Goal: Task Accomplishment & Management: Manage account settings

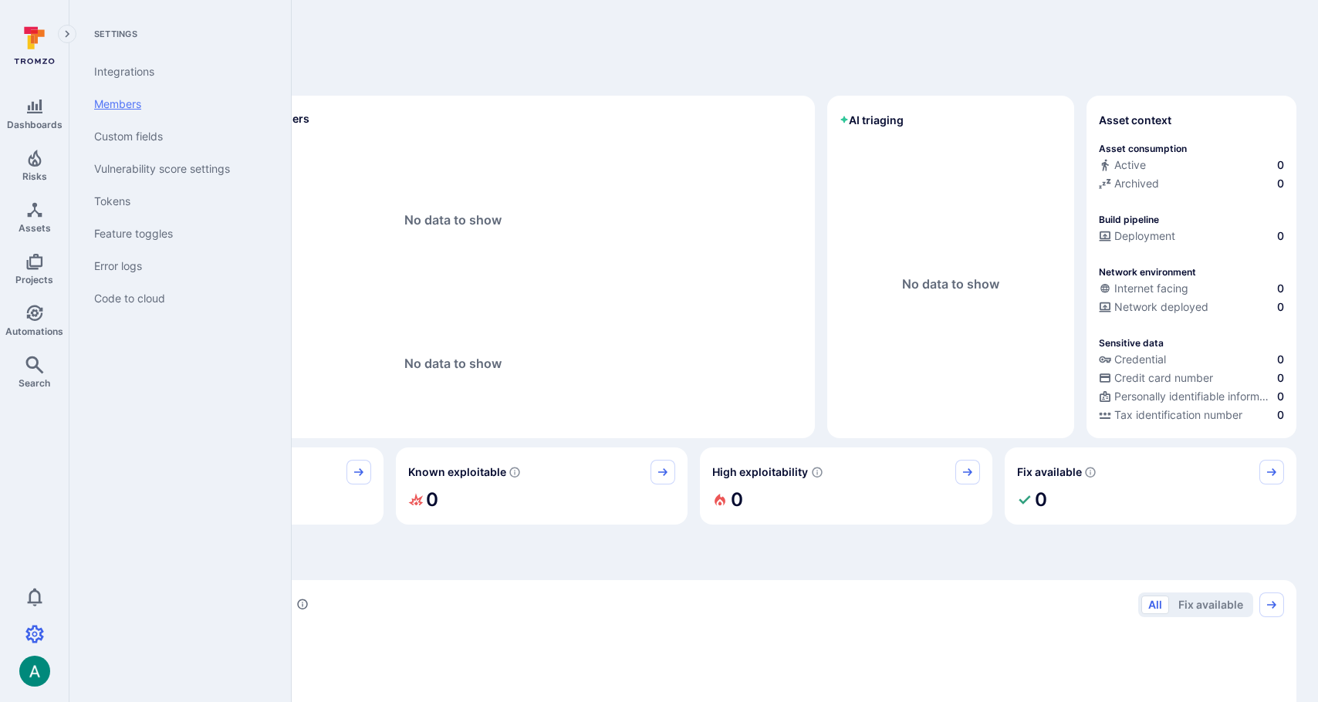
click at [154, 110] on link "Members" at bounding box center [177, 104] width 191 height 32
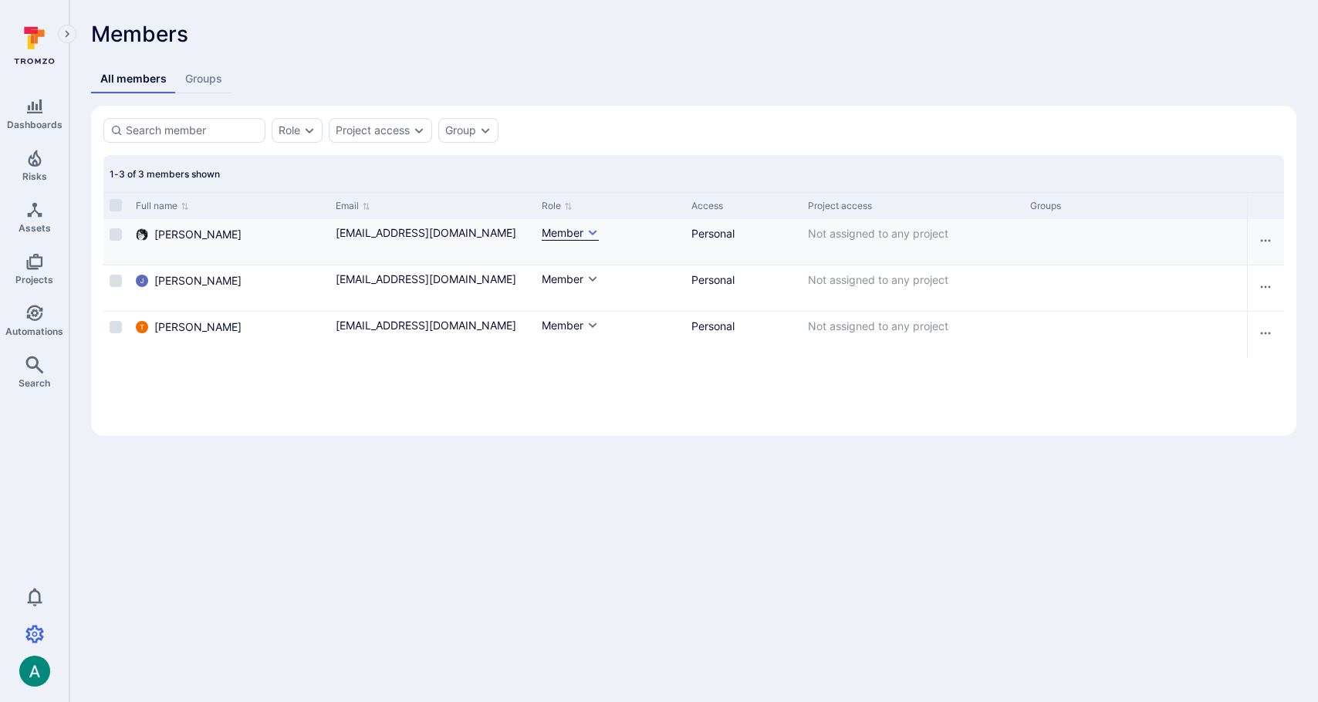
click at [577, 228] on div "Member" at bounding box center [563, 232] width 42 height 15
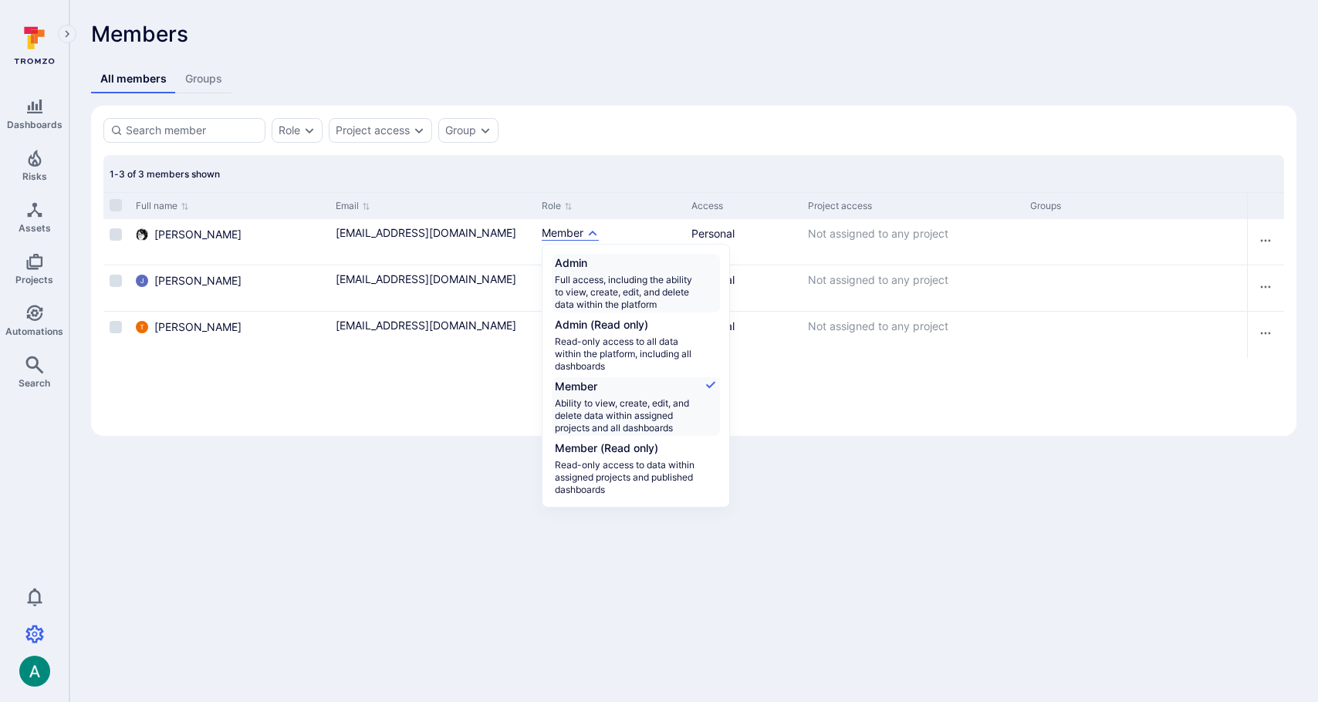
click at [597, 289] on span "Full access, including the ability to view, create, edit, and delete data withi…" at bounding box center [627, 292] width 145 height 37
click at [717, 255] on input "Admin Full access, including the ability to view, create, edit, and delete data…" at bounding box center [717, 255] width 0 height 0
checkbox input "true"
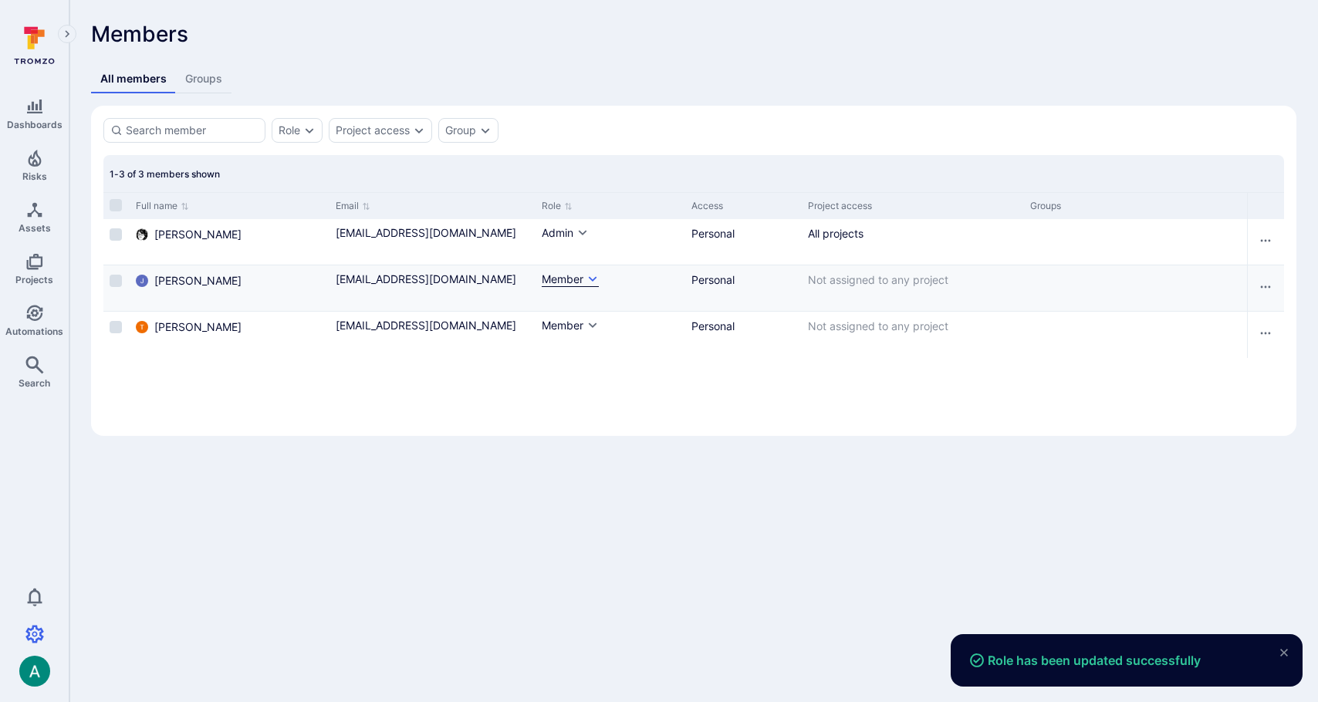
click at [563, 283] on div "Member" at bounding box center [563, 279] width 42 height 15
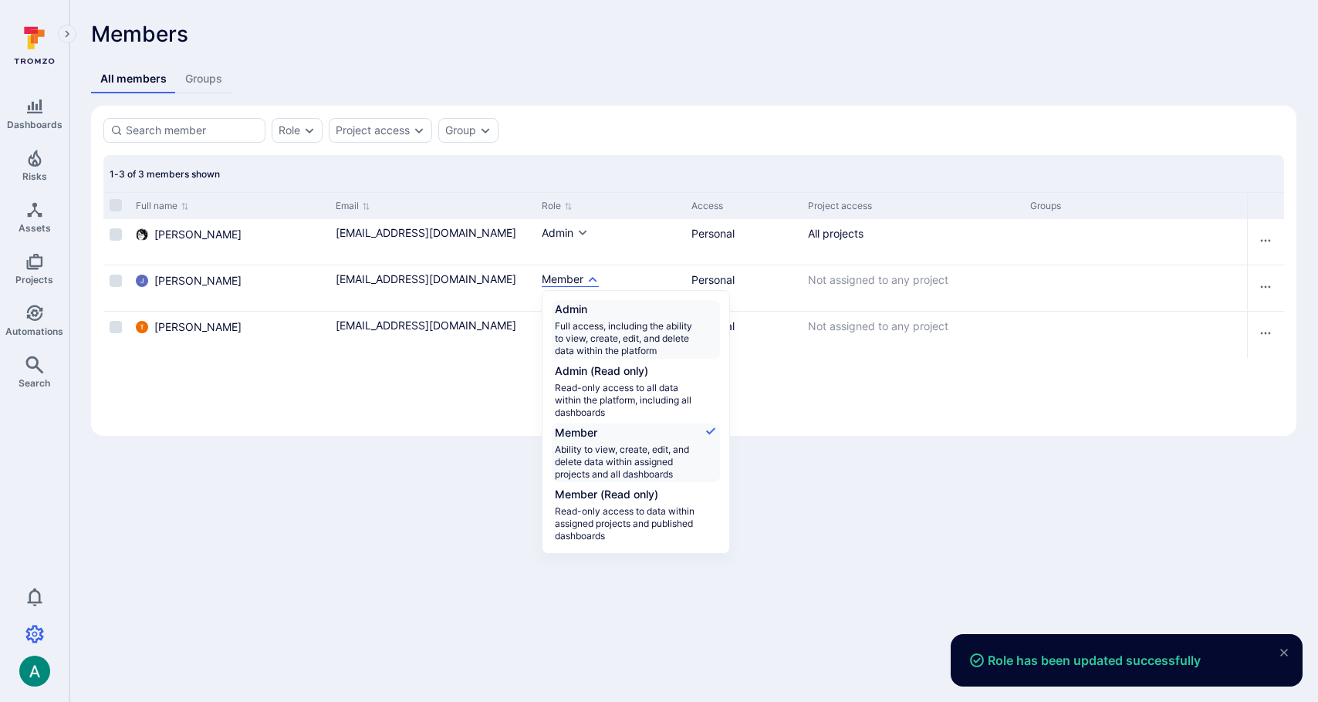
click at [570, 311] on span "Admin" at bounding box center [627, 311] width 145 height 19
click at [717, 302] on input "Admin Full access, including the ability to view, create, edit, and delete data…" at bounding box center [717, 302] width 0 height 0
checkbox input "true"
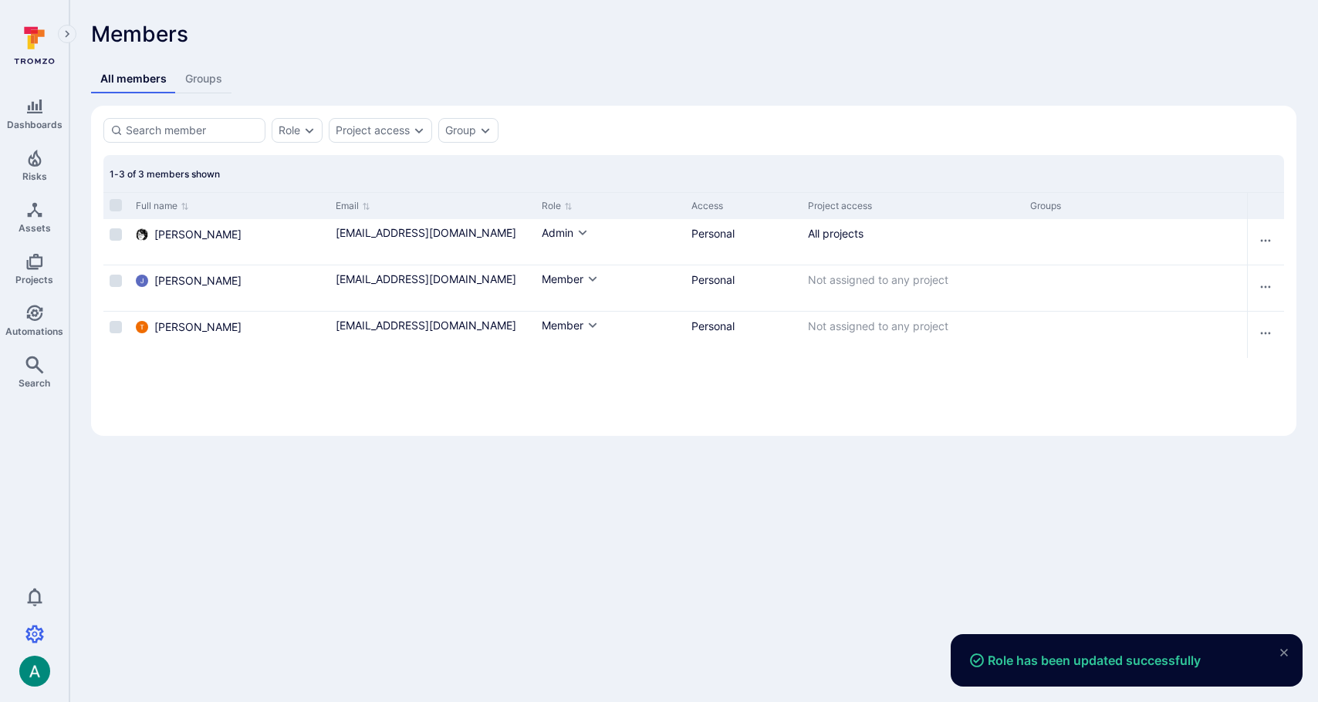
checkbox input "true"
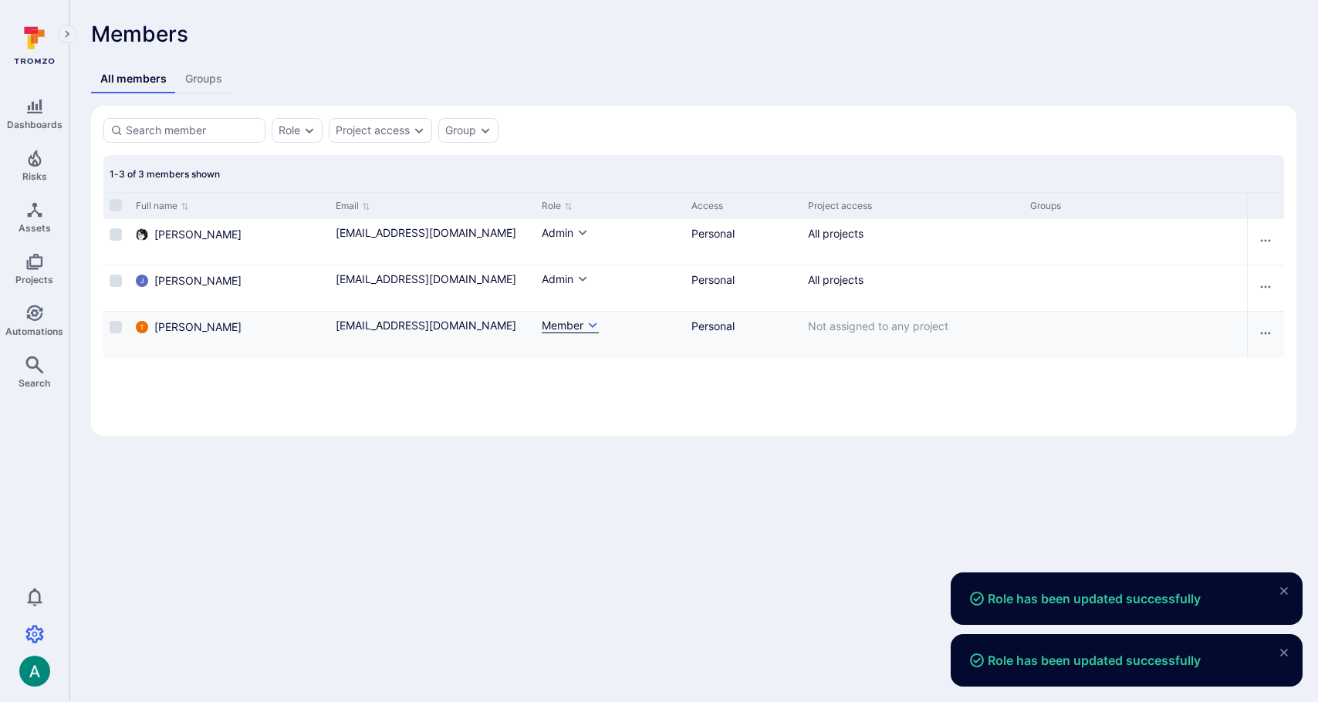
click at [566, 329] on div "Member" at bounding box center [563, 325] width 42 height 15
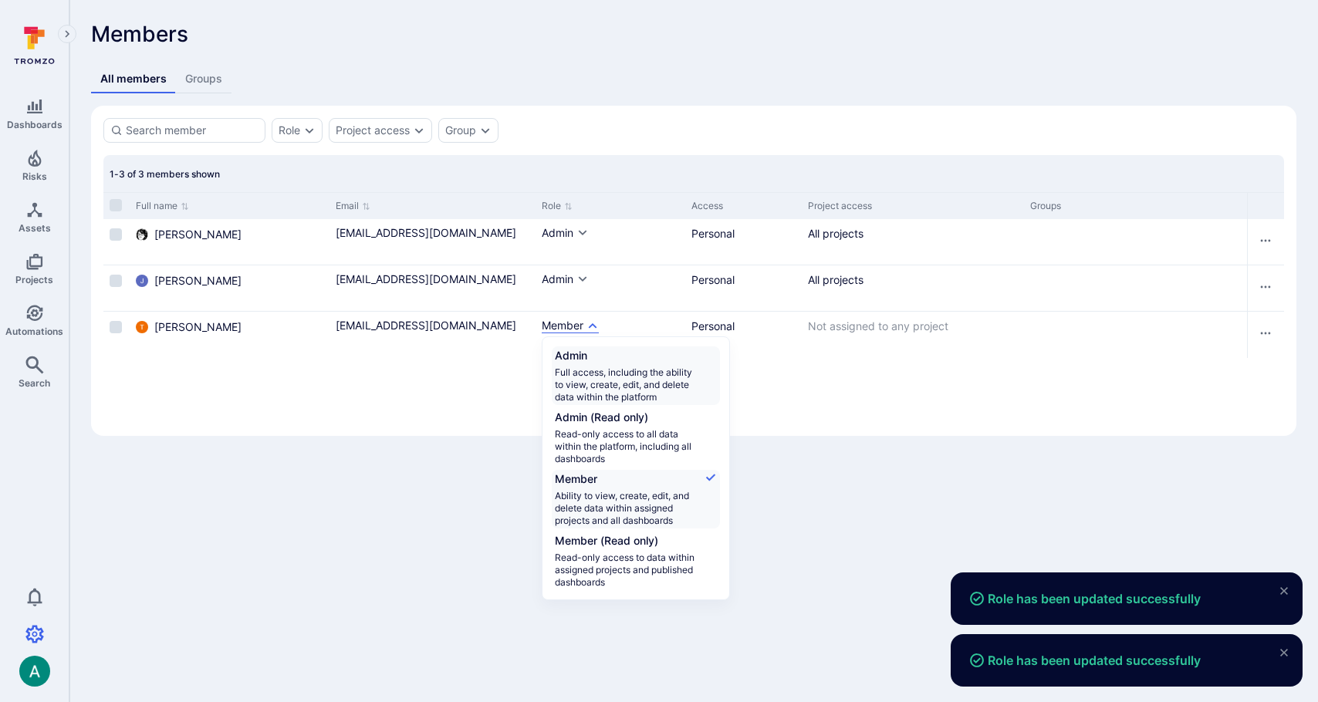
click at [576, 364] on span "Admin" at bounding box center [627, 357] width 145 height 19
click at [717, 348] on input "Admin Full access, including the ability to view, create, edit, and delete data…" at bounding box center [717, 348] width 0 height 0
checkbox input "true"
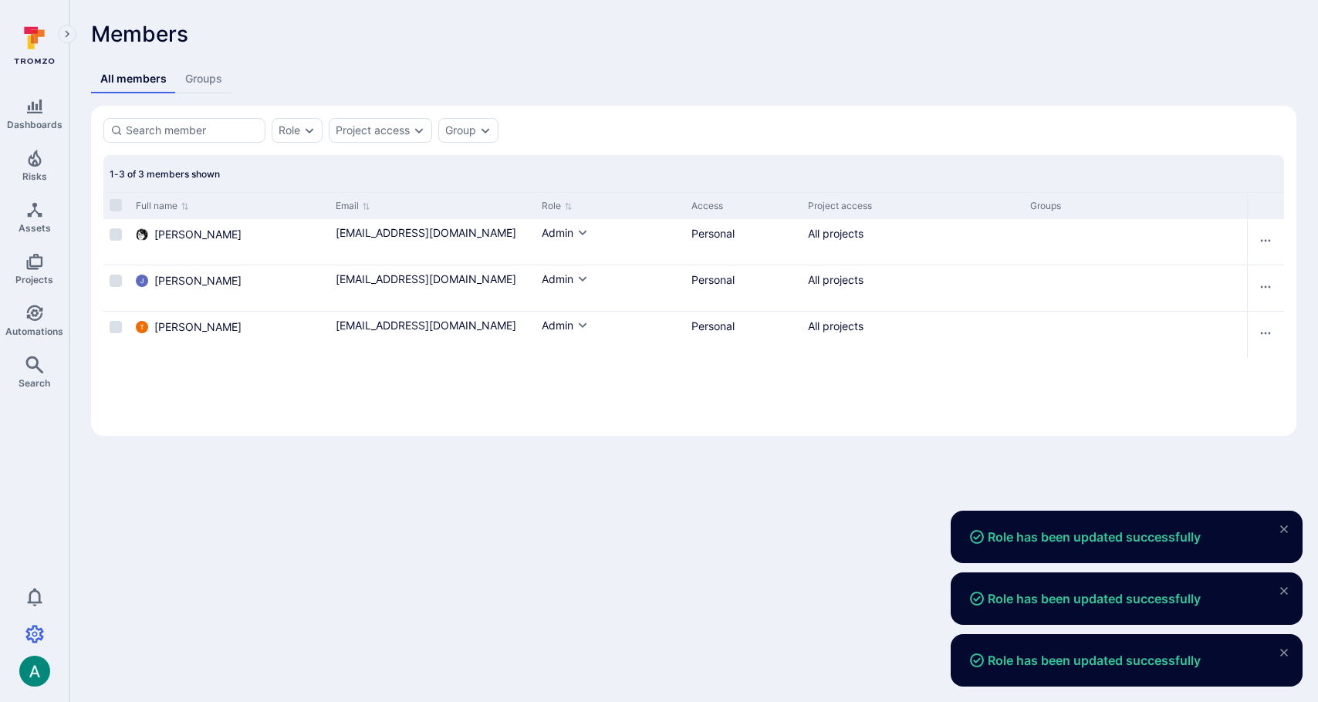
click at [592, 494] on body "Role has been updated successfully Role has been updated successfully Role has …" at bounding box center [659, 351] width 1318 height 702
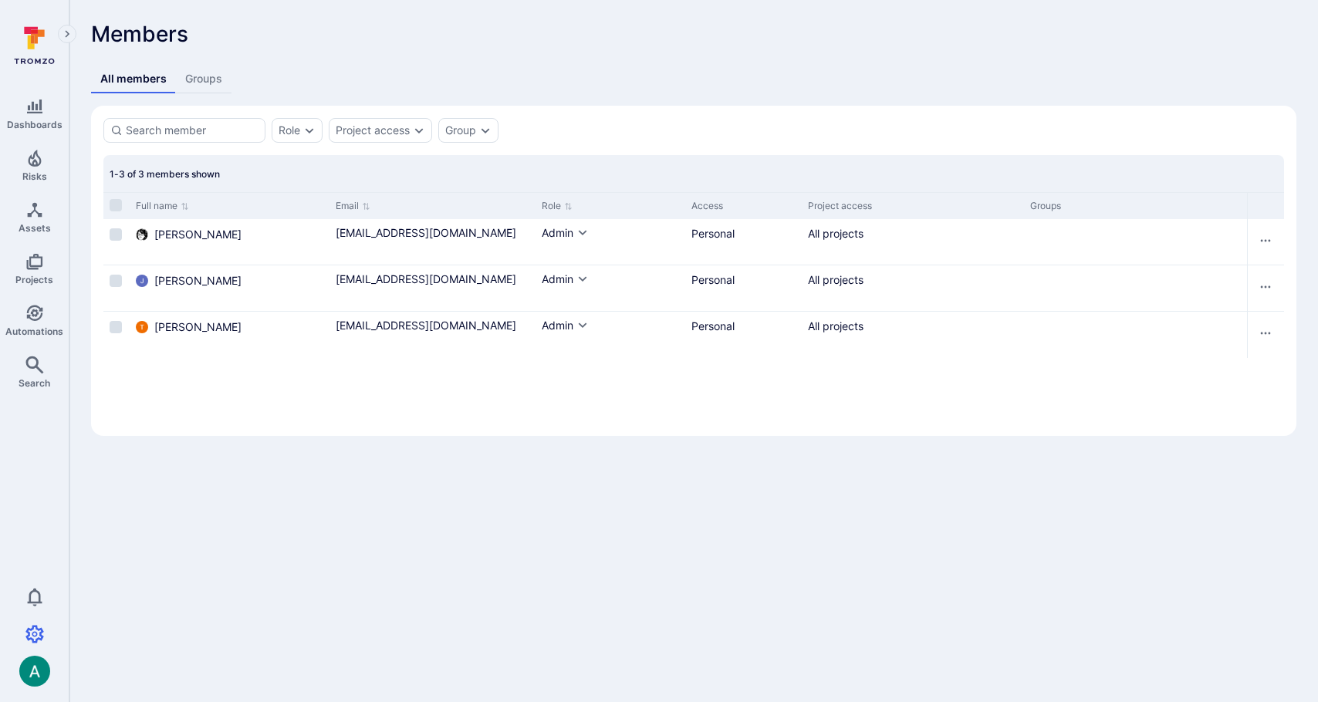
click at [536, 510] on body "Dashboards Risks Assets Projects Automations Search 0 Settings Integrations Mem…" at bounding box center [659, 351] width 1318 height 702
click at [524, 527] on body "Dashboards Risks Assets Projects Automations Search 0 Settings Integrations Mem…" at bounding box center [659, 351] width 1318 height 702
click at [890, 41] on div "Members All members Groups Role Project access Group 1-3 of 3 members shown Ful…" at bounding box center [693, 229] width 1249 height 458
click at [903, 32] on div "Members All members Groups Role Project access Group 1-3 of 3 members shown Ful…" at bounding box center [693, 229] width 1249 height 458
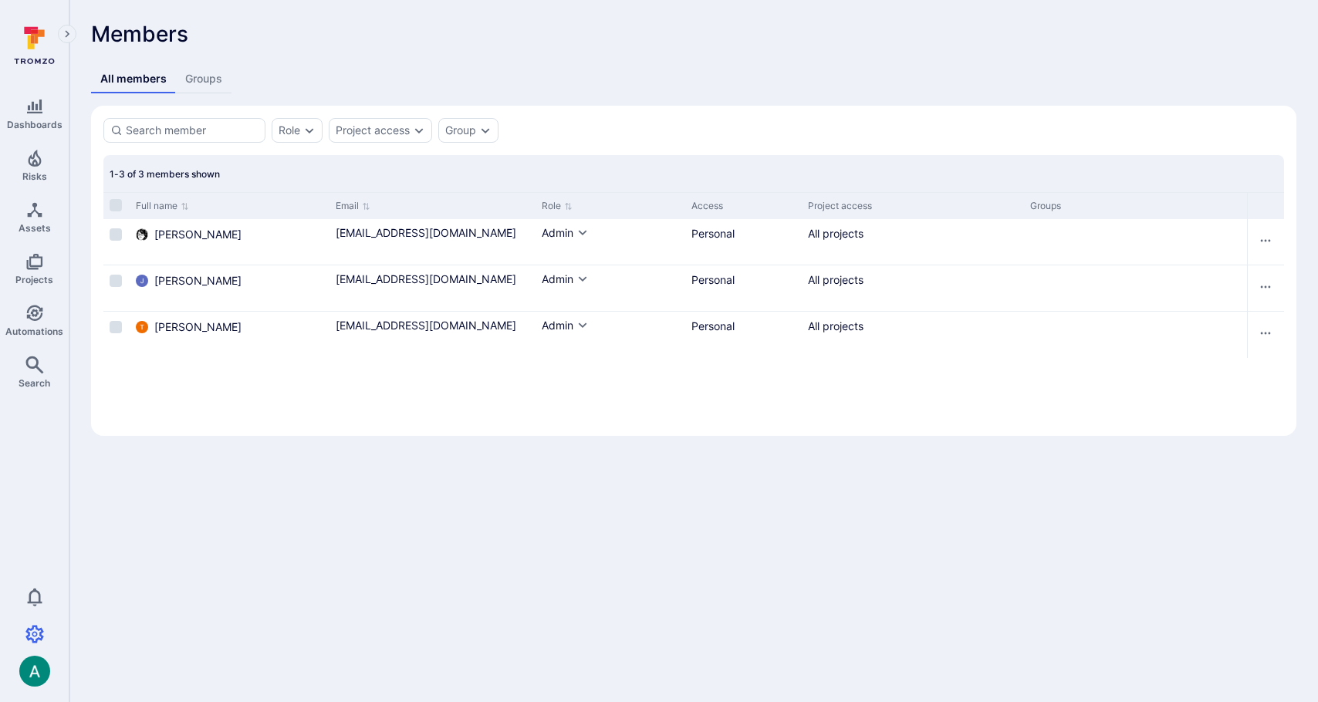
click at [991, 49] on div "Members All members Groups Role Project access Group 1-3 of 3 members shown Ful…" at bounding box center [693, 229] width 1249 height 458
click at [716, 56] on div "Members All members Groups Role Project access Group 1-3 of 3 members shown Ful…" at bounding box center [693, 229] width 1249 height 458
click at [808, 59] on div "Members All members Groups Role Project access Group 1-3 of 3 members shown Ful…" at bounding box center [693, 229] width 1249 height 458
click at [1271, 239] on icon "Row actions menu" at bounding box center [1266, 241] width 12 height 12
click at [1271, 239] on div at bounding box center [659, 351] width 1318 height 702
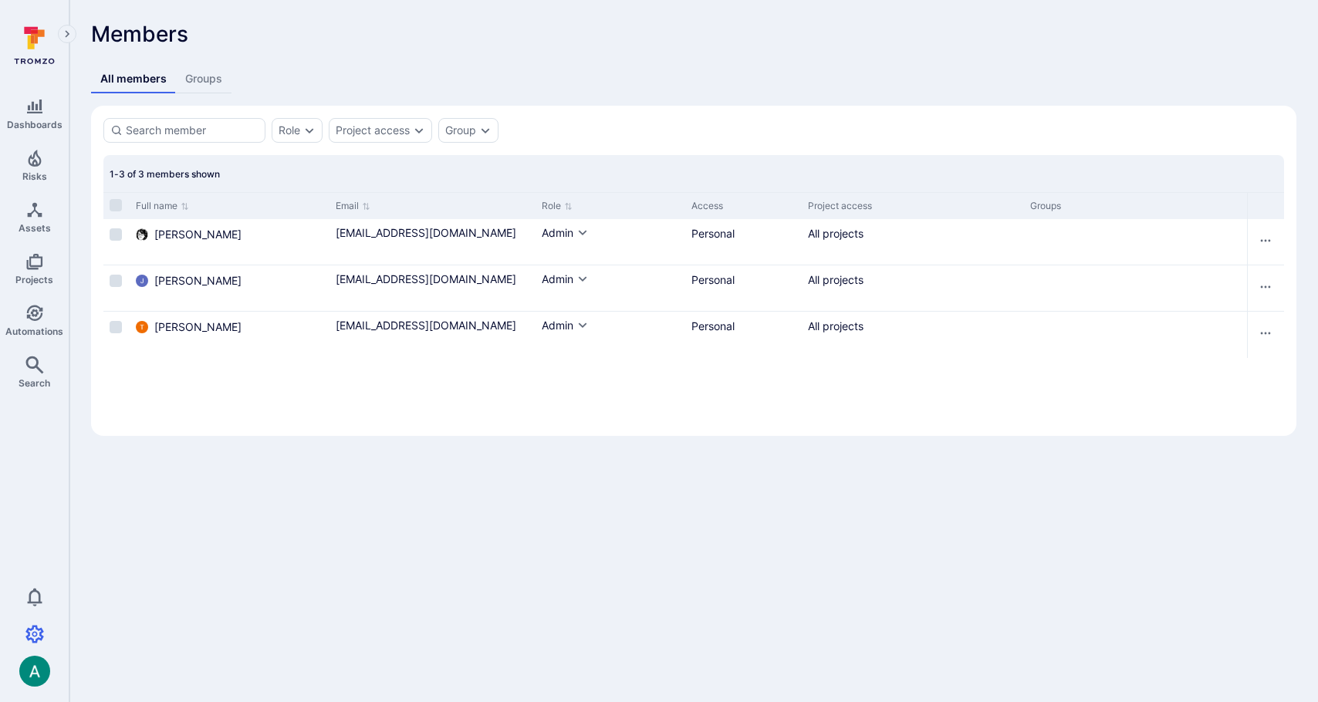
click at [733, 68] on div "All members Groups" at bounding box center [694, 79] width 1206 height 29
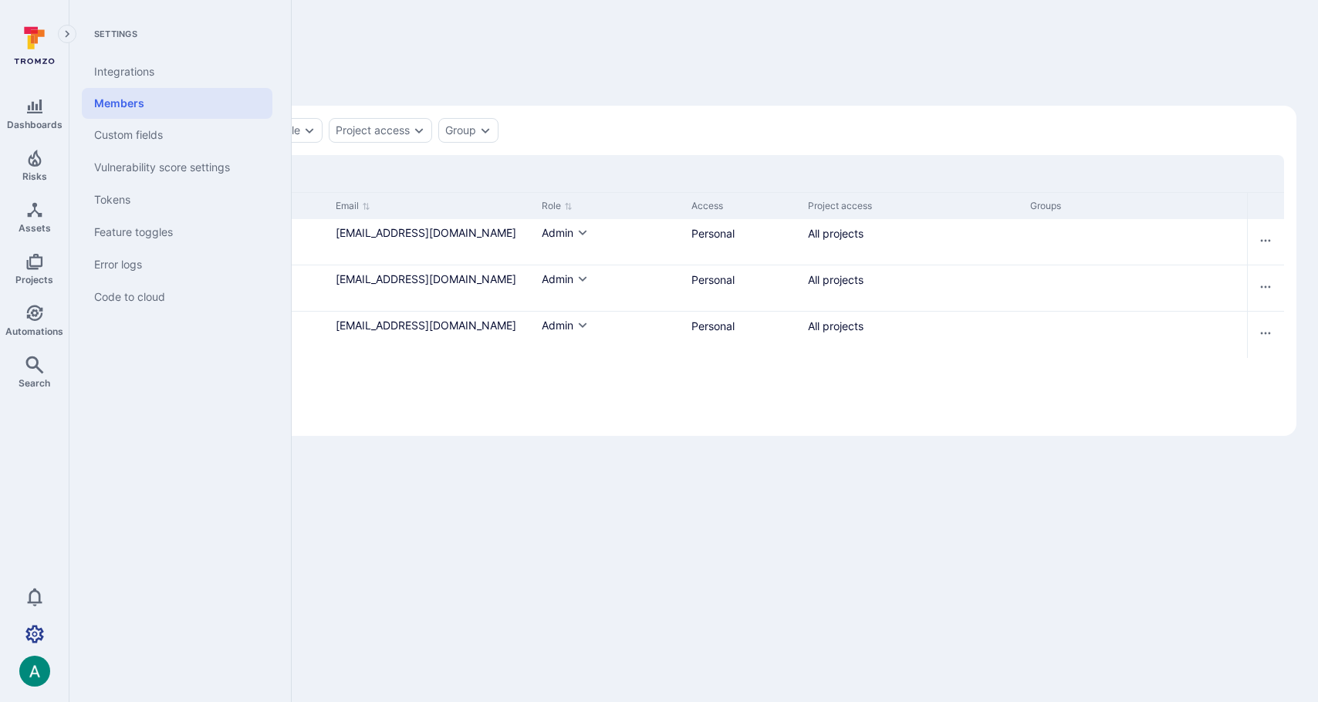
click at [39, 640] on icon "Settings" at bounding box center [34, 634] width 19 height 19
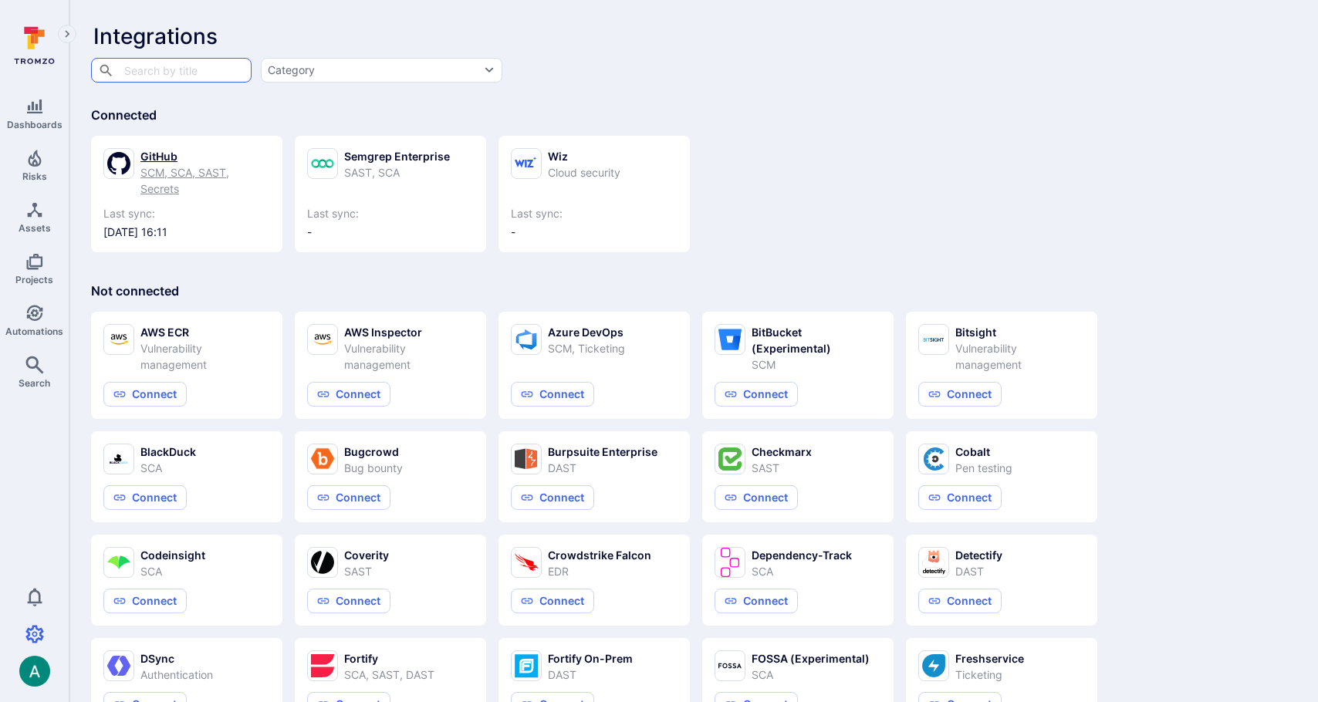
click at [156, 168] on div "SCM, SCA, SAST, Secrets" at bounding box center [205, 180] width 130 height 32
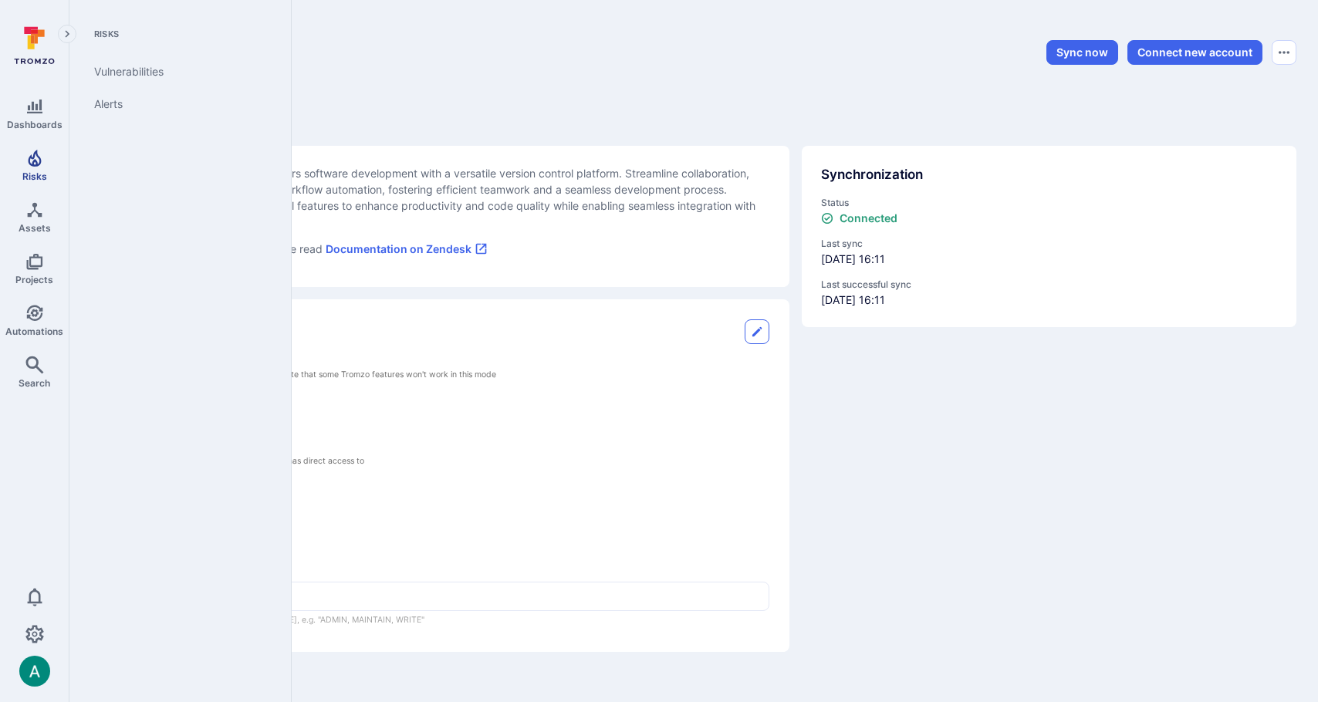
click at [43, 160] on icon "Risks" at bounding box center [34, 158] width 19 height 19
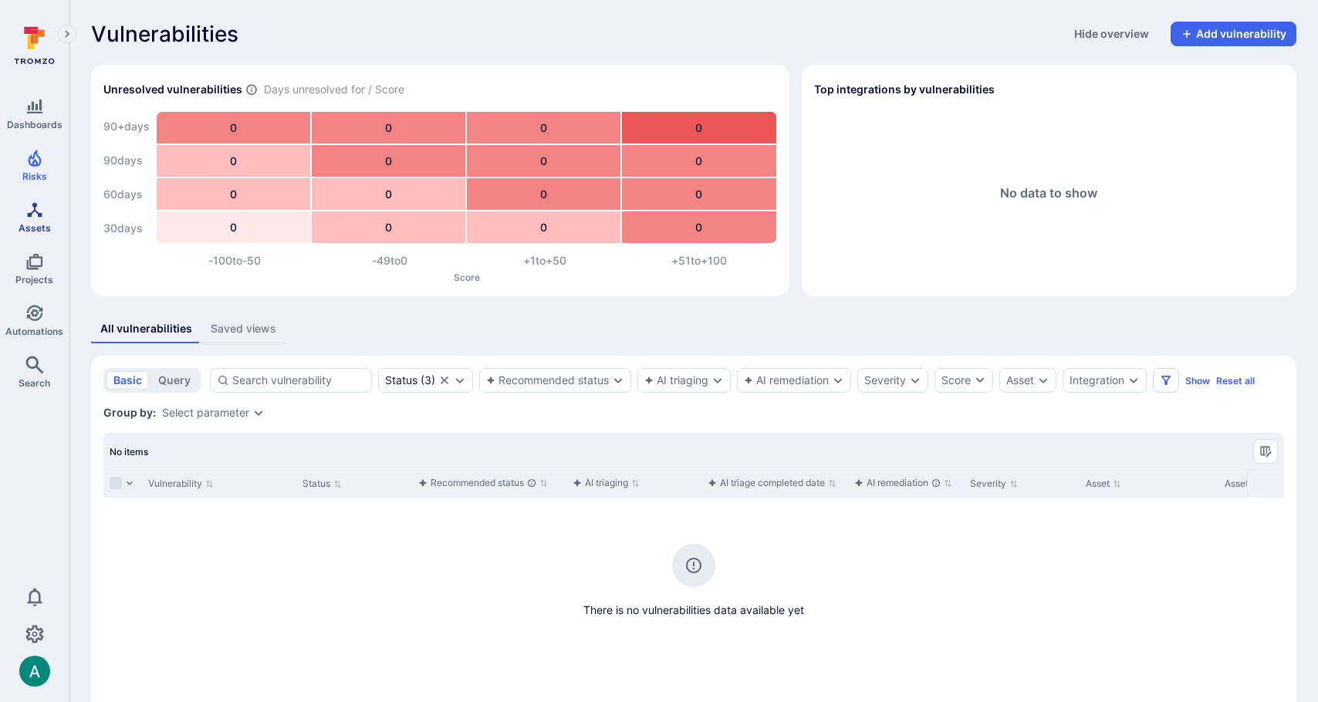
click at [39, 201] on icon "Assets" at bounding box center [34, 210] width 19 height 19
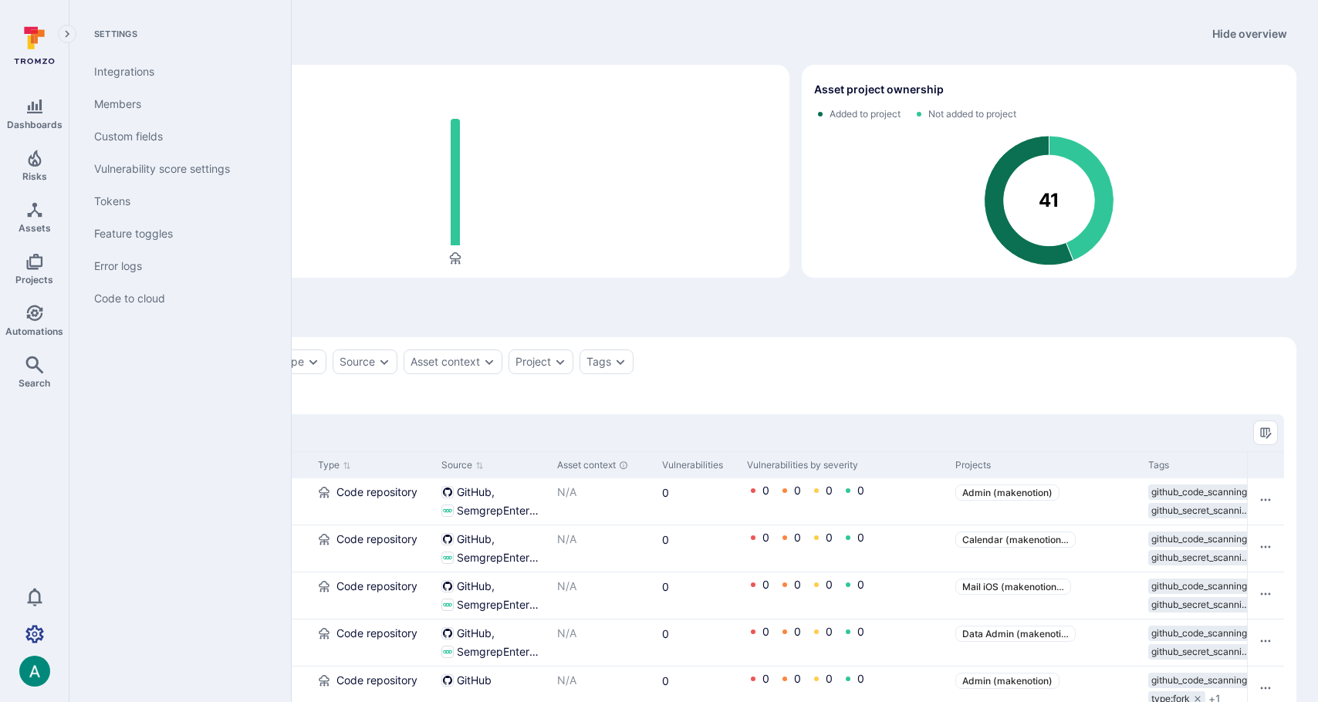
click at [36, 643] on icon "Settings" at bounding box center [34, 634] width 19 height 19
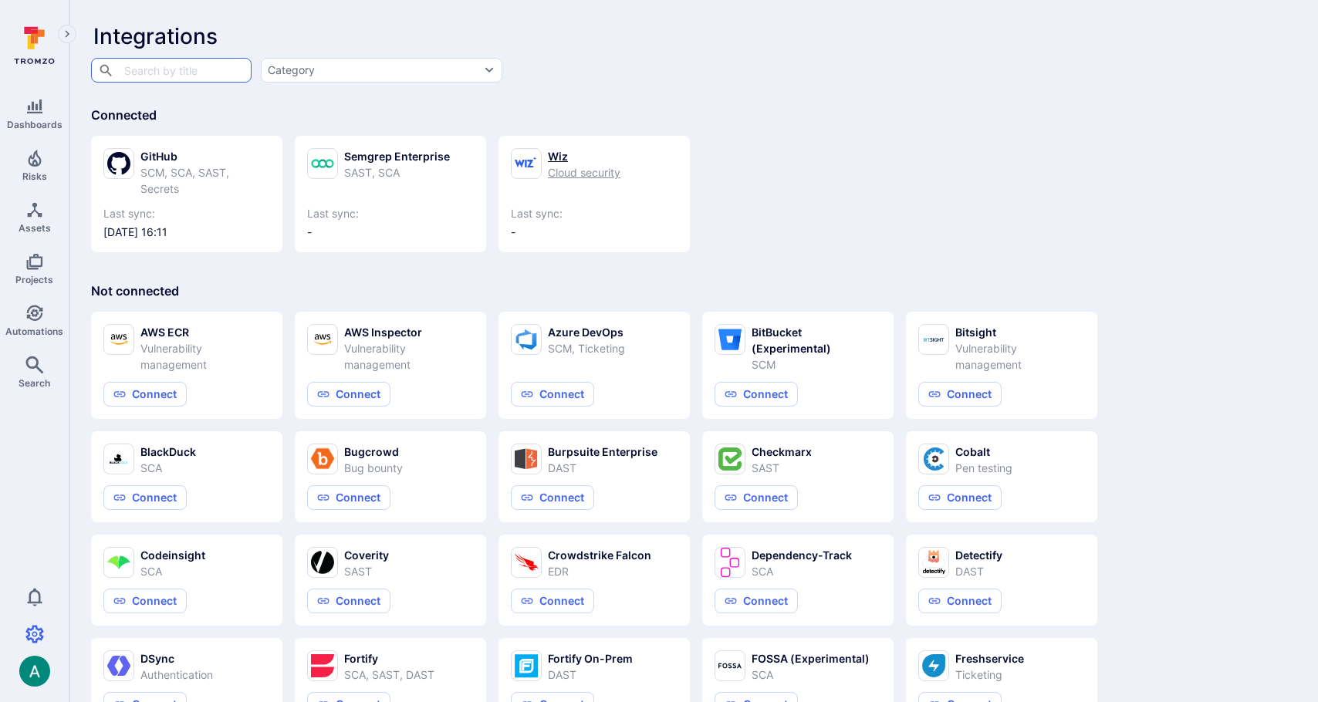
click at [584, 171] on div "Cloud security" at bounding box center [584, 172] width 73 height 16
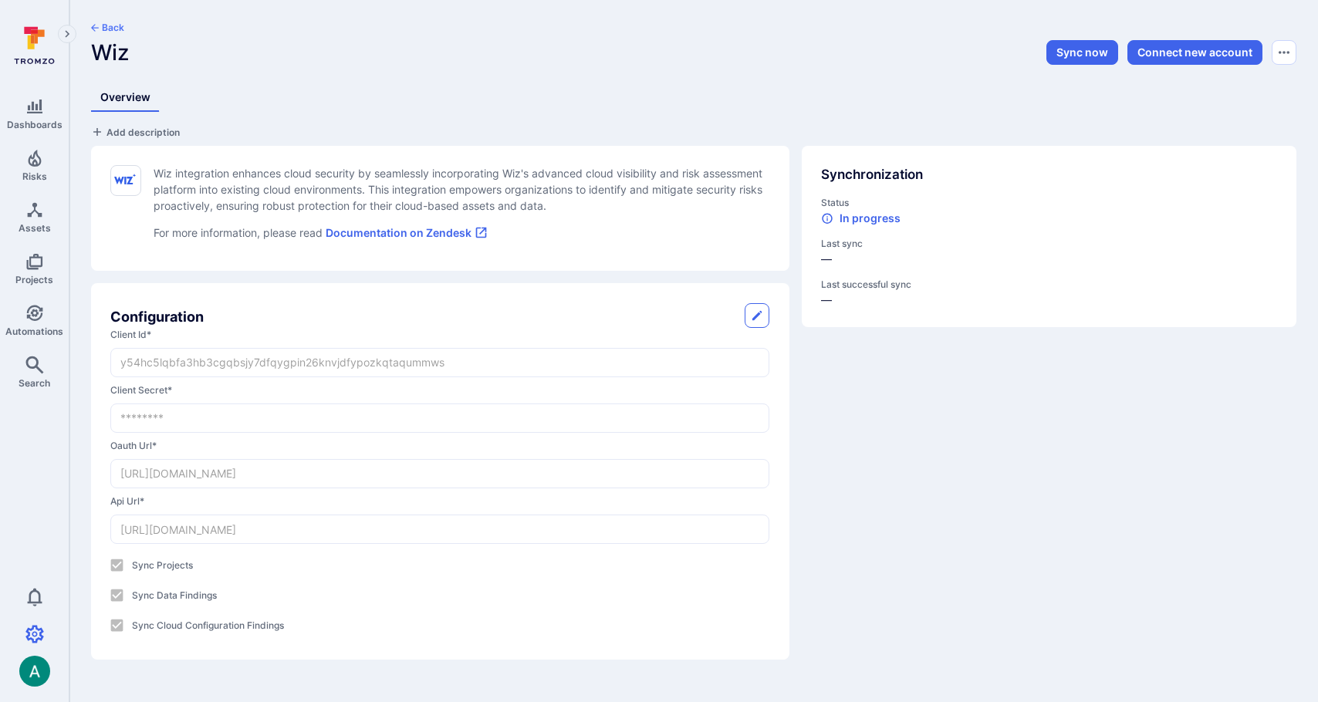
click at [113, 29] on button "Back" at bounding box center [107, 28] width 33 height 12
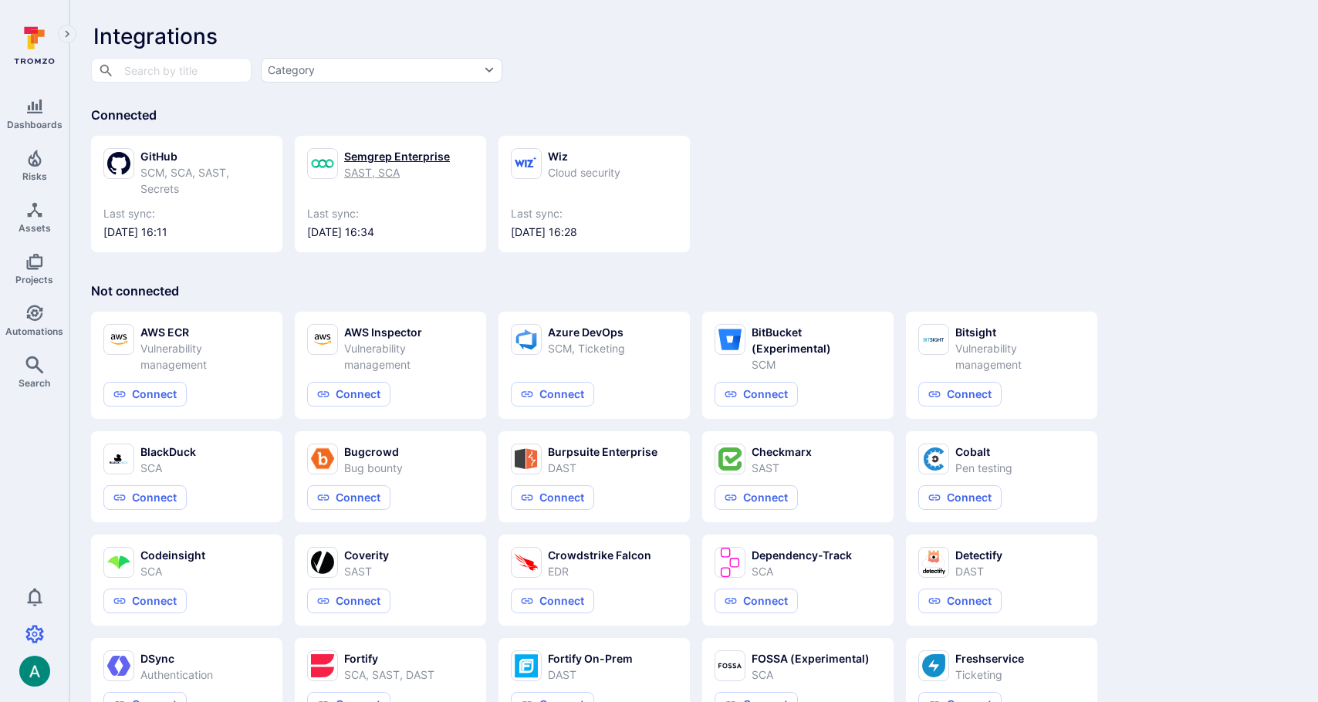
click at [387, 154] on div "Semgrep Enterprise" at bounding box center [397, 156] width 106 height 16
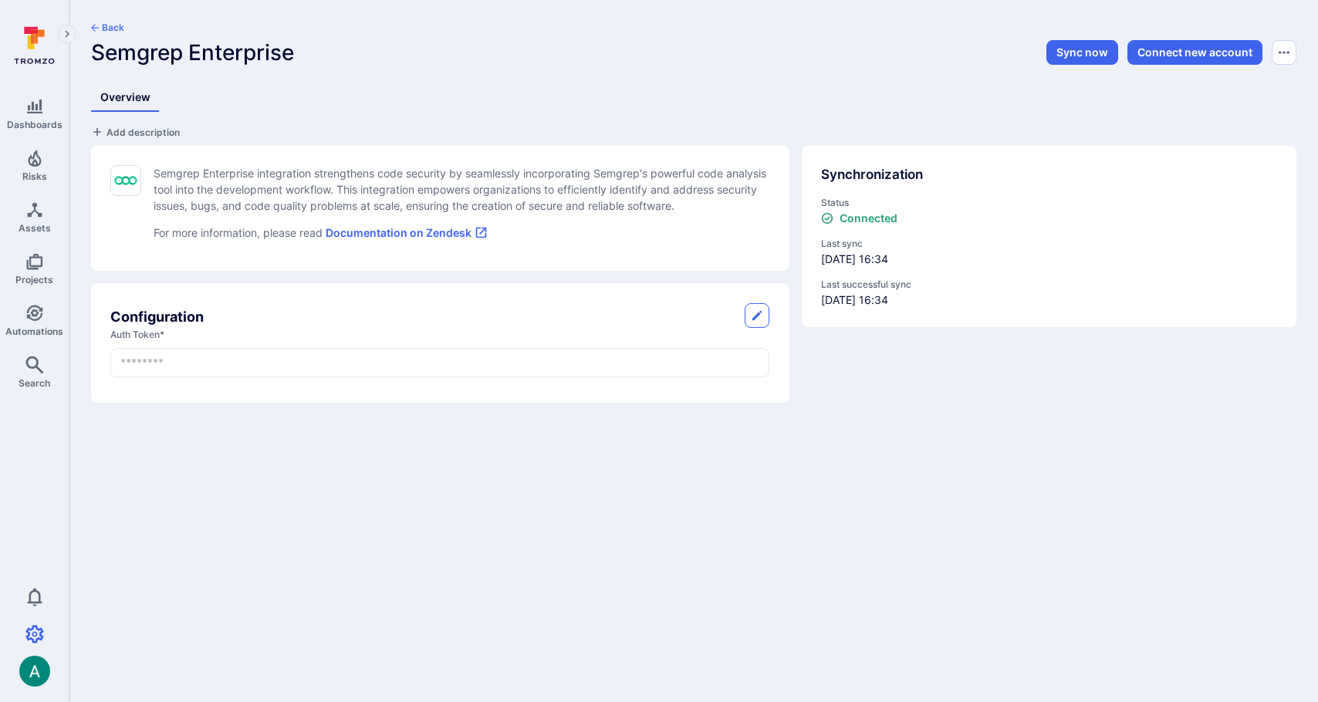
click at [100, 26] on button "Back" at bounding box center [107, 28] width 33 height 12
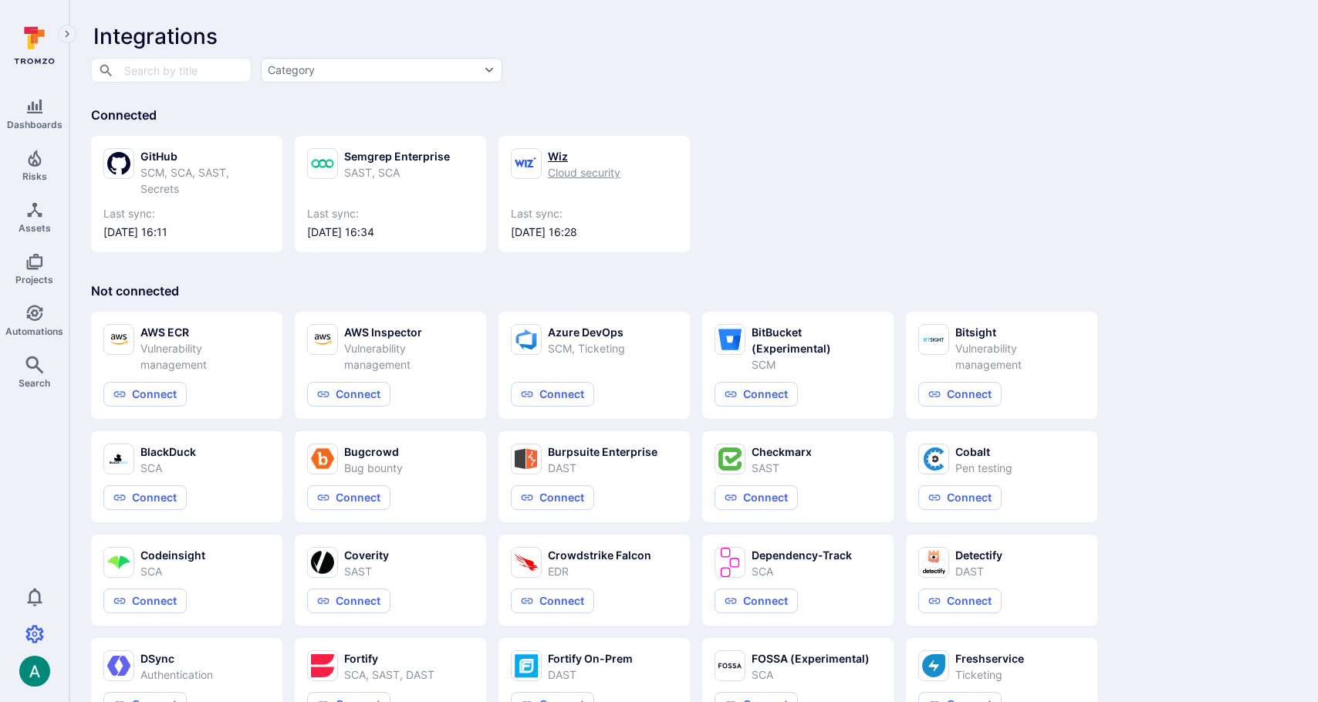
click at [584, 163] on div "Wiz" at bounding box center [584, 156] width 73 height 16
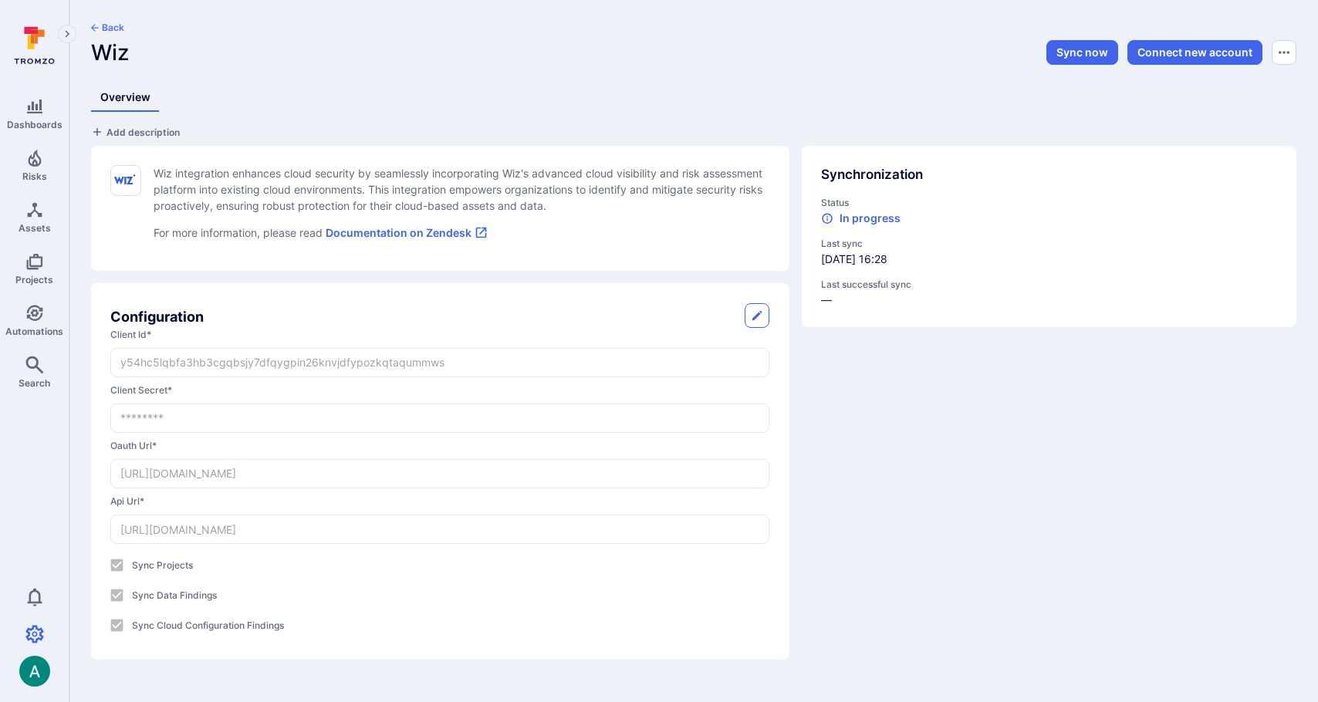
click at [108, 22] on button "Back" at bounding box center [107, 28] width 33 height 12
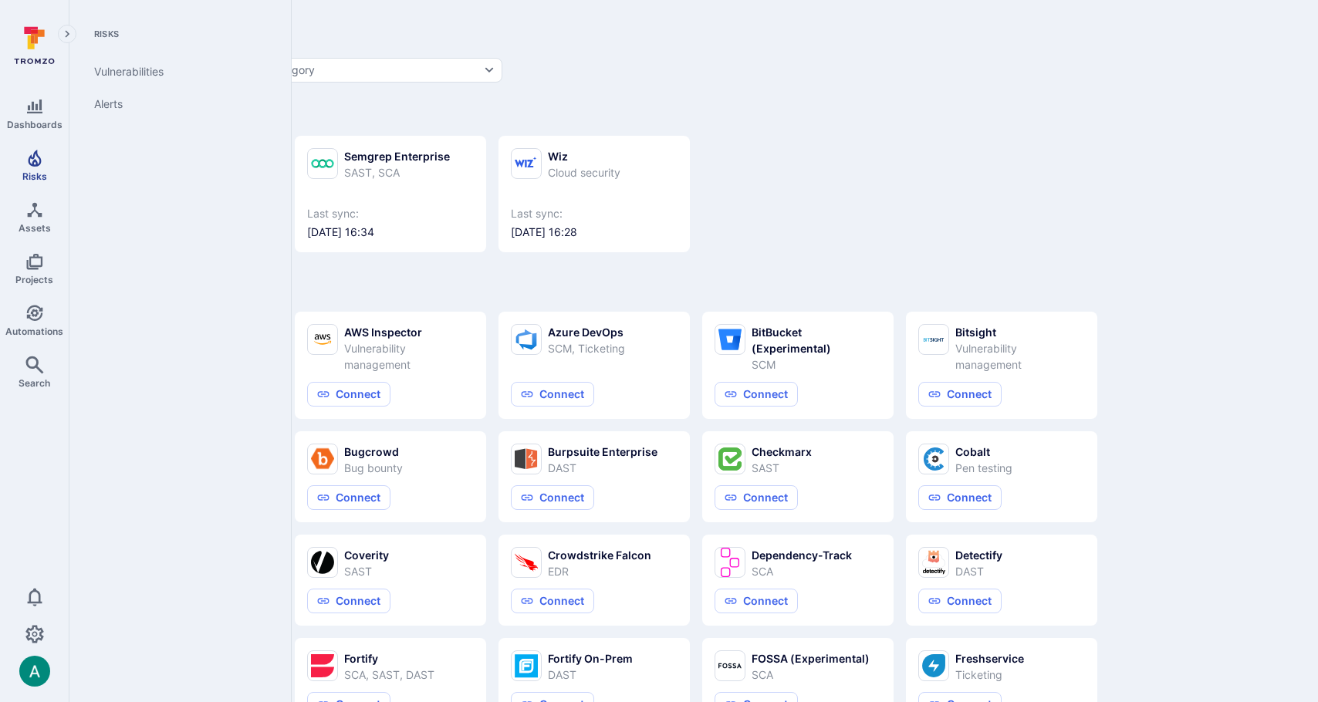
click at [25, 157] on icon "Risks" at bounding box center [34, 158] width 19 height 19
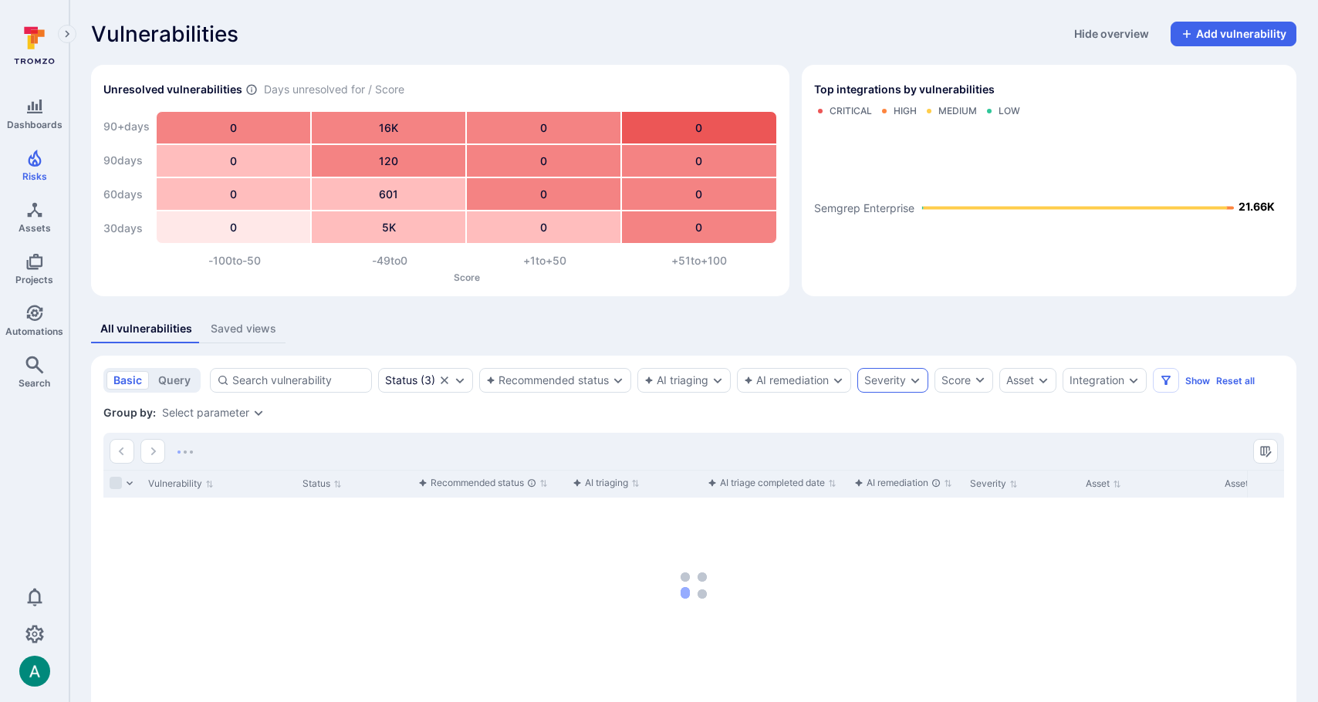
click at [898, 391] on div "Severity" at bounding box center [893, 380] width 71 height 25
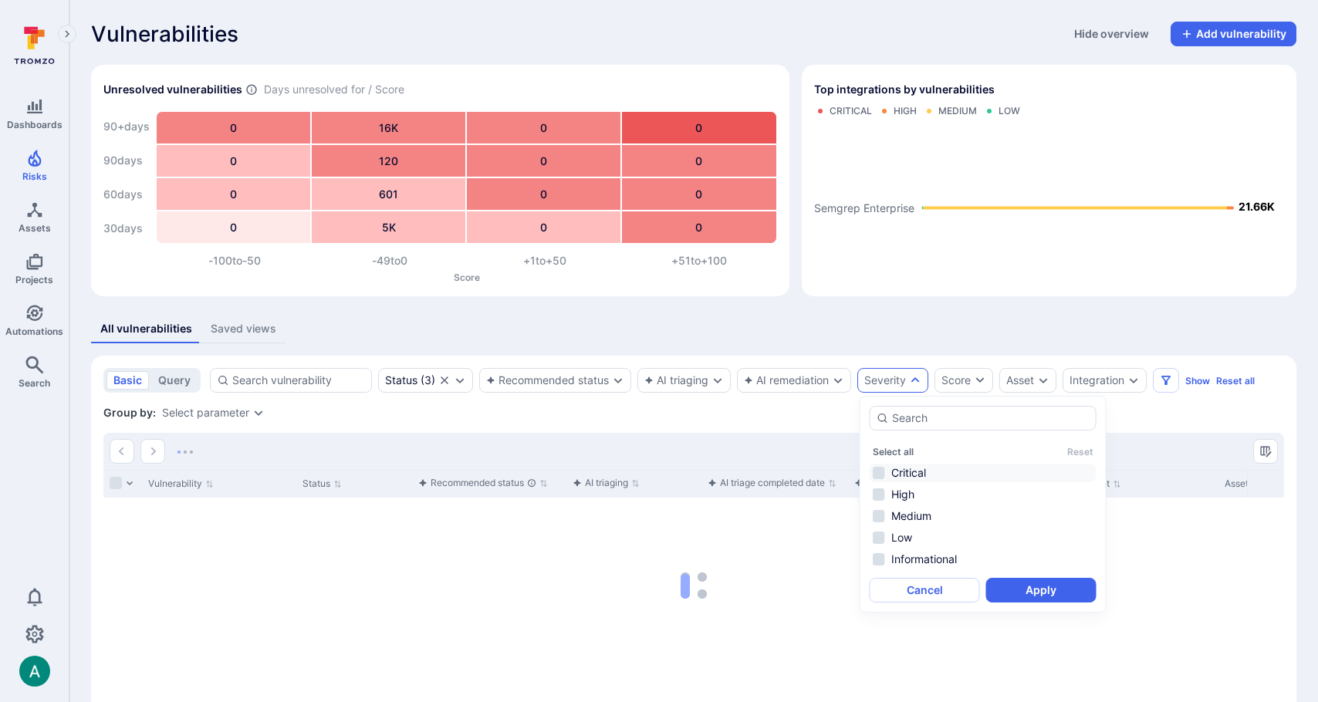
click at [909, 472] on li "Critical" at bounding box center [983, 473] width 227 height 19
click at [1027, 590] on button "Apply" at bounding box center [1041, 590] width 110 height 25
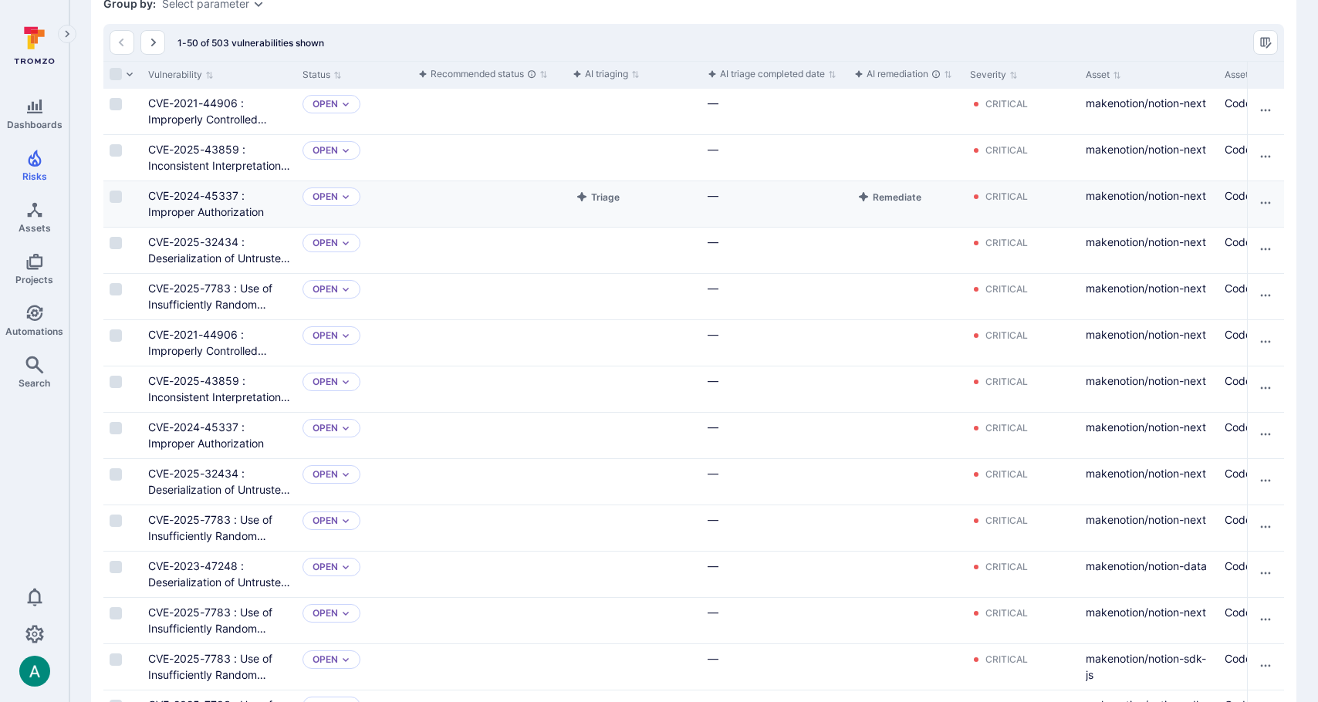
scroll to position [441, 0]
click at [115, 100] on input "Select row" at bounding box center [116, 103] width 12 height 12
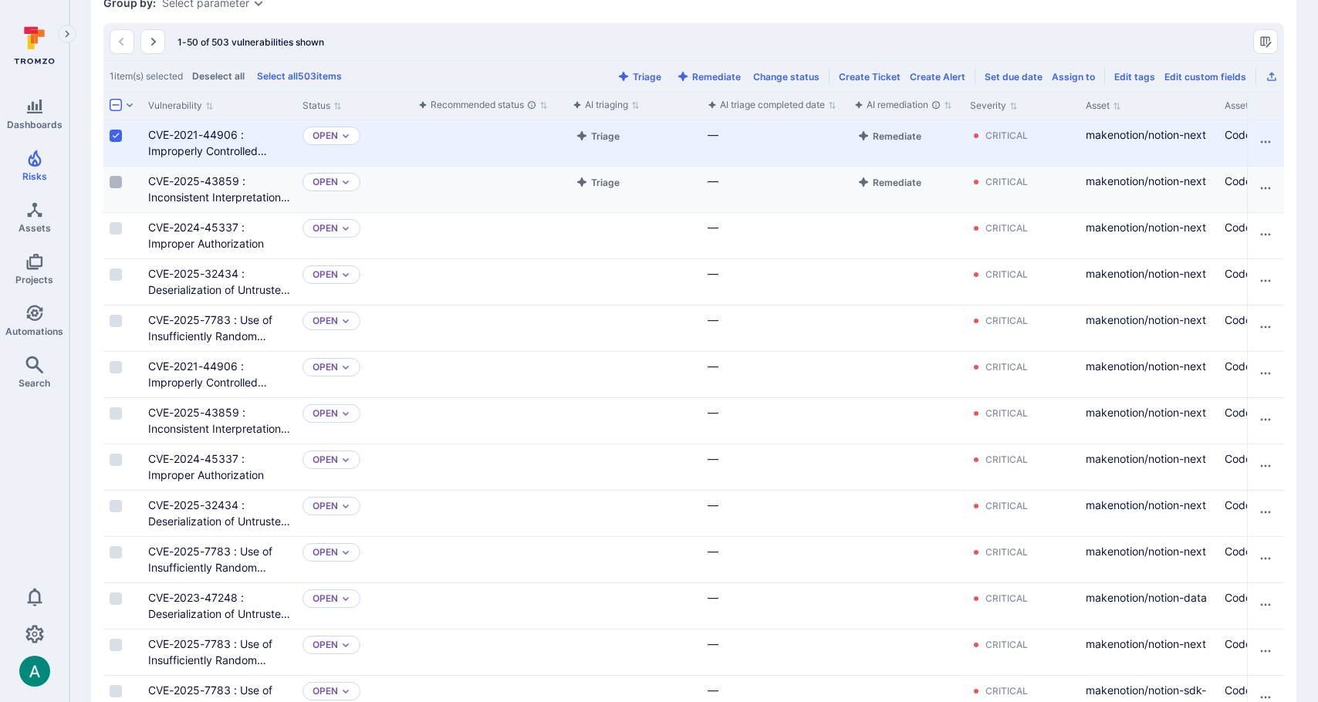
click at [113, 187] on input "Select row" at bounding box center [116, 182] width 12 height 12
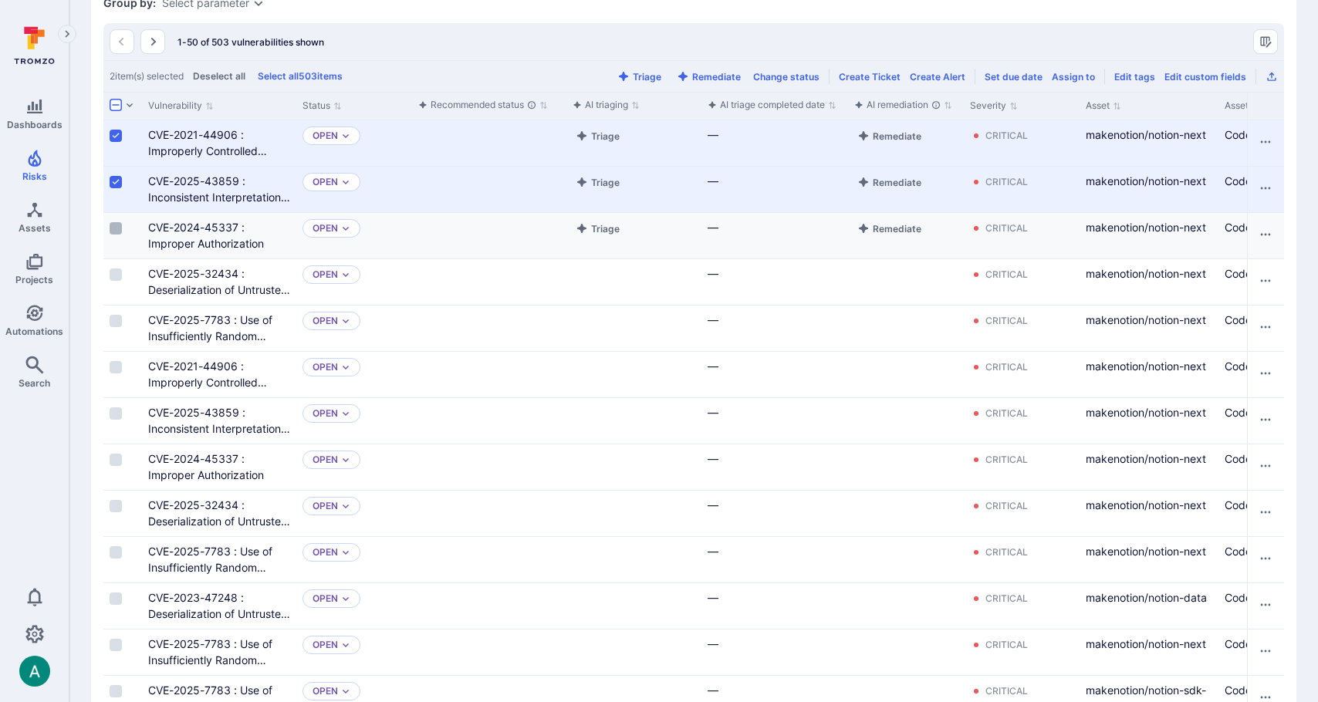
click at [118, 227] on input "Select row" at bounding box center [116, 228] width 12 height 12
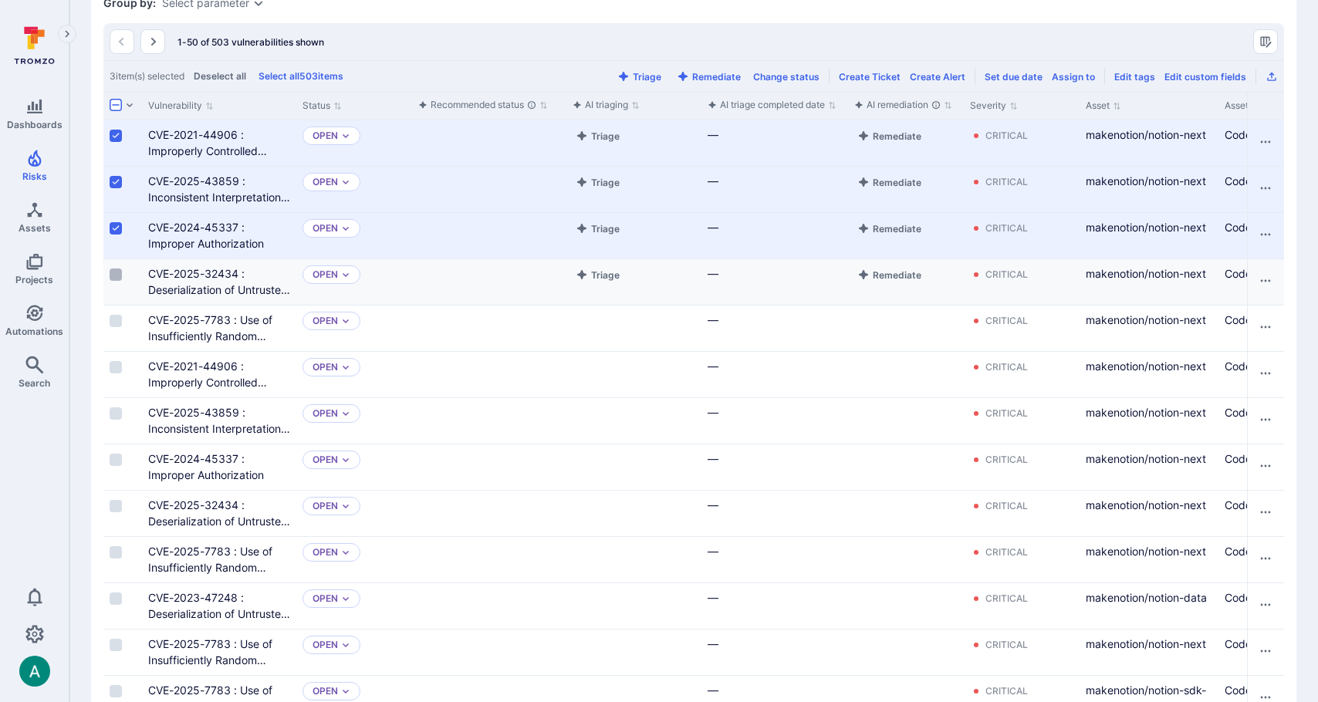
click at [117, 274] on input "Select row" at bounding box center [116, 275] width 12 height 12
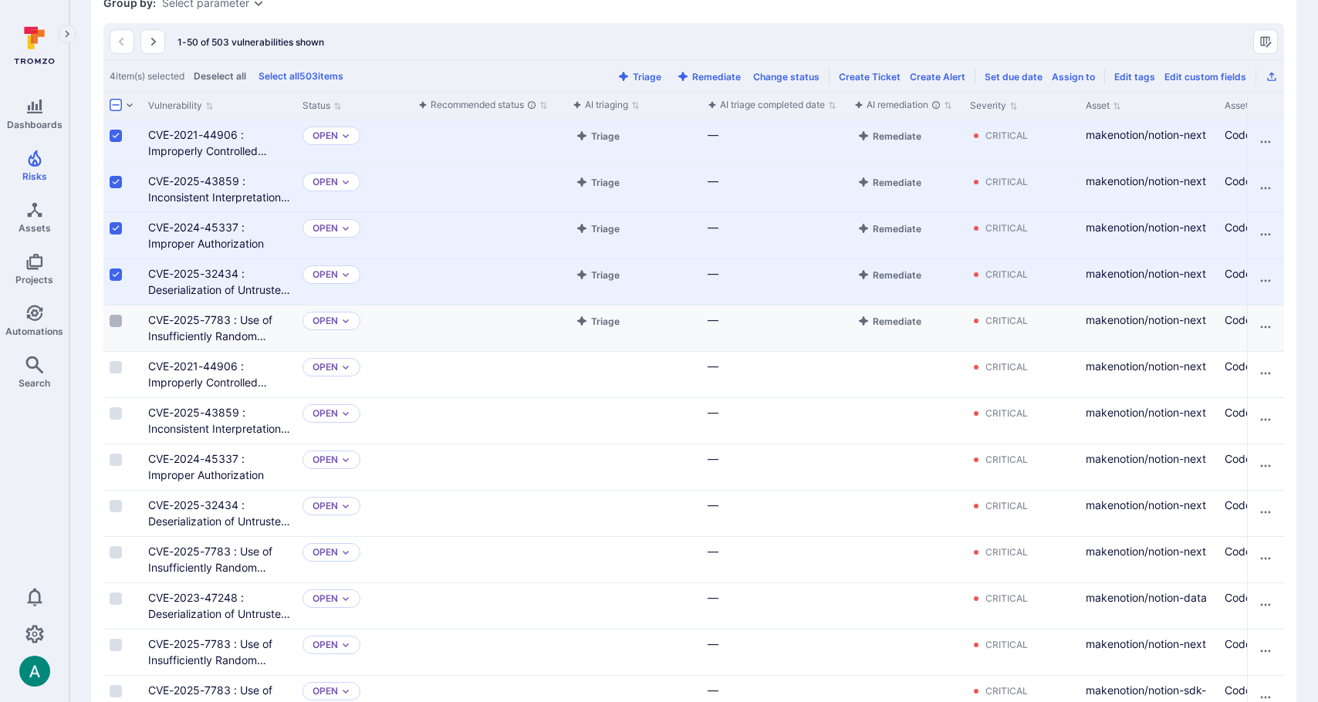
click at [118, 321] on input "Select row" at bounding box center [116, 321] width 12 height 12
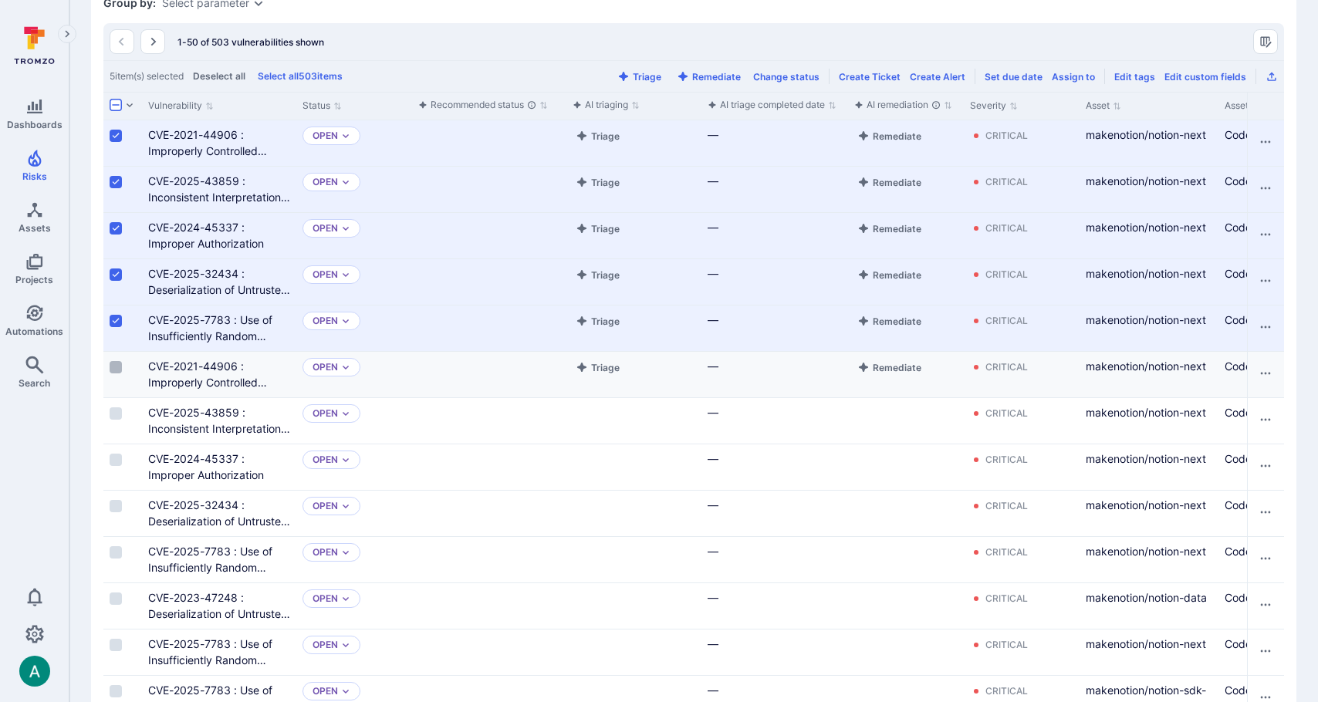
click at [121, 364] on input "Select row" at bounding box center [116, 367] width 12 height 12
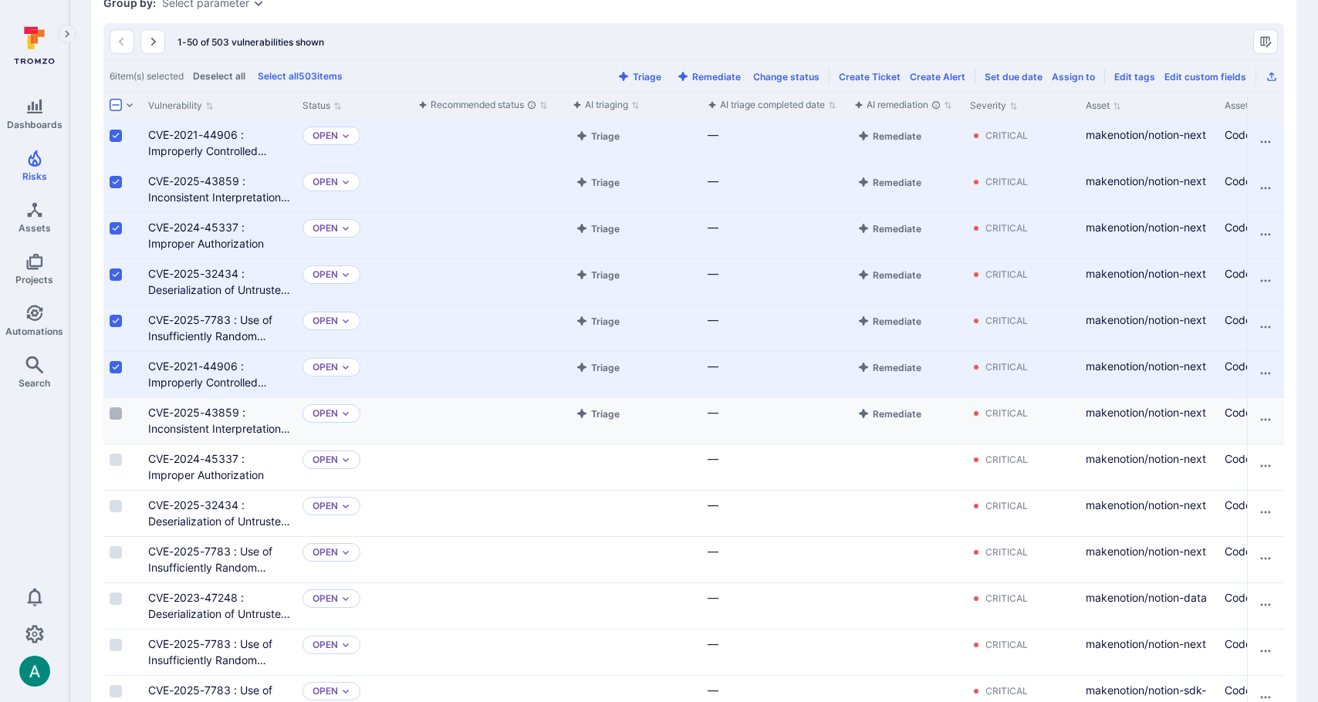
click at [119, 416] on input "Select row" at bounding box center [116, 414] width 12 height 12
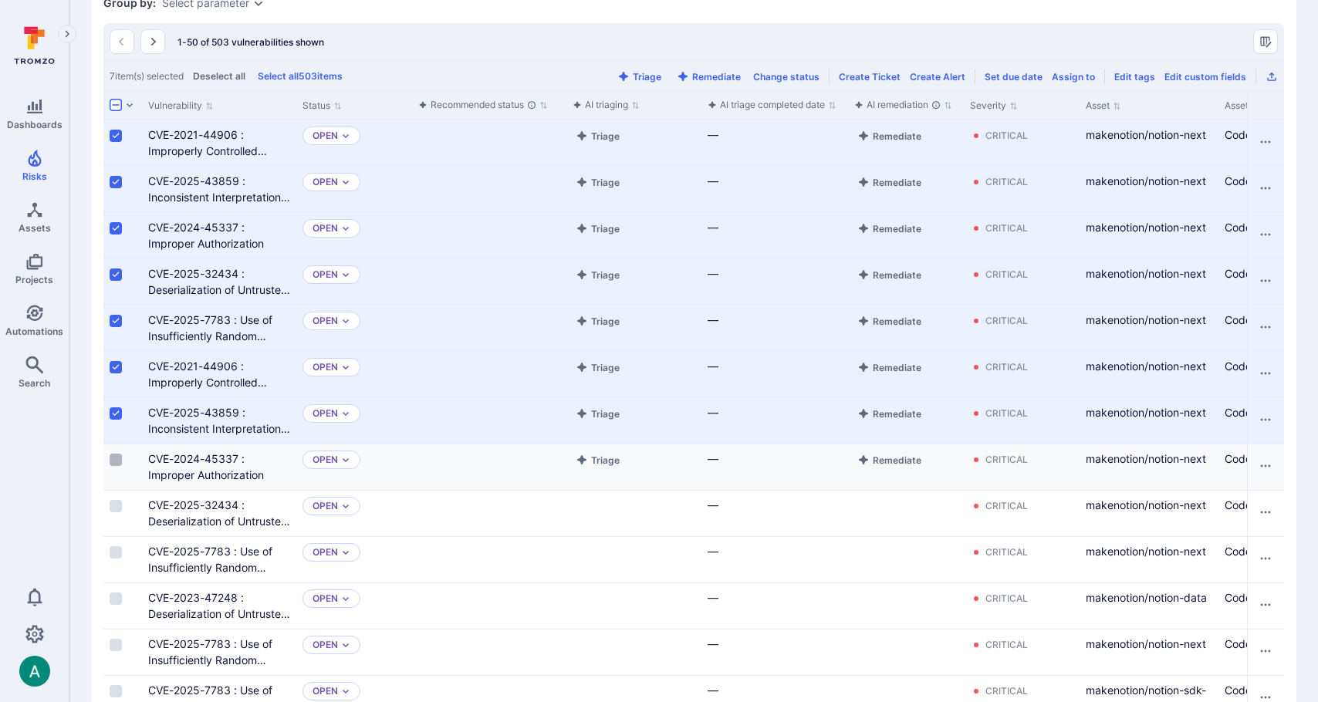
click at [119, 460] on input "Select row" at bounding box center [116, 460] width 12 height 12
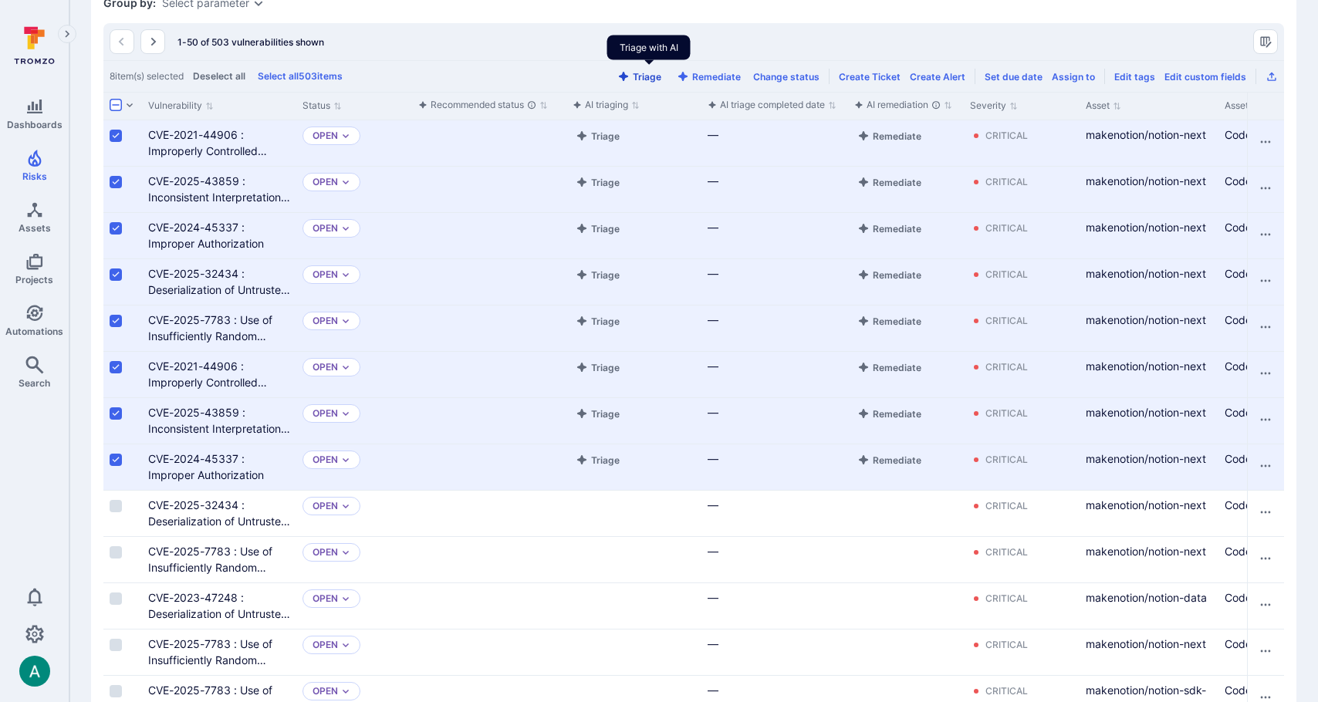
click at [650, 76] on button "Triage" at bounding box center [639, 77] width 50 height 12
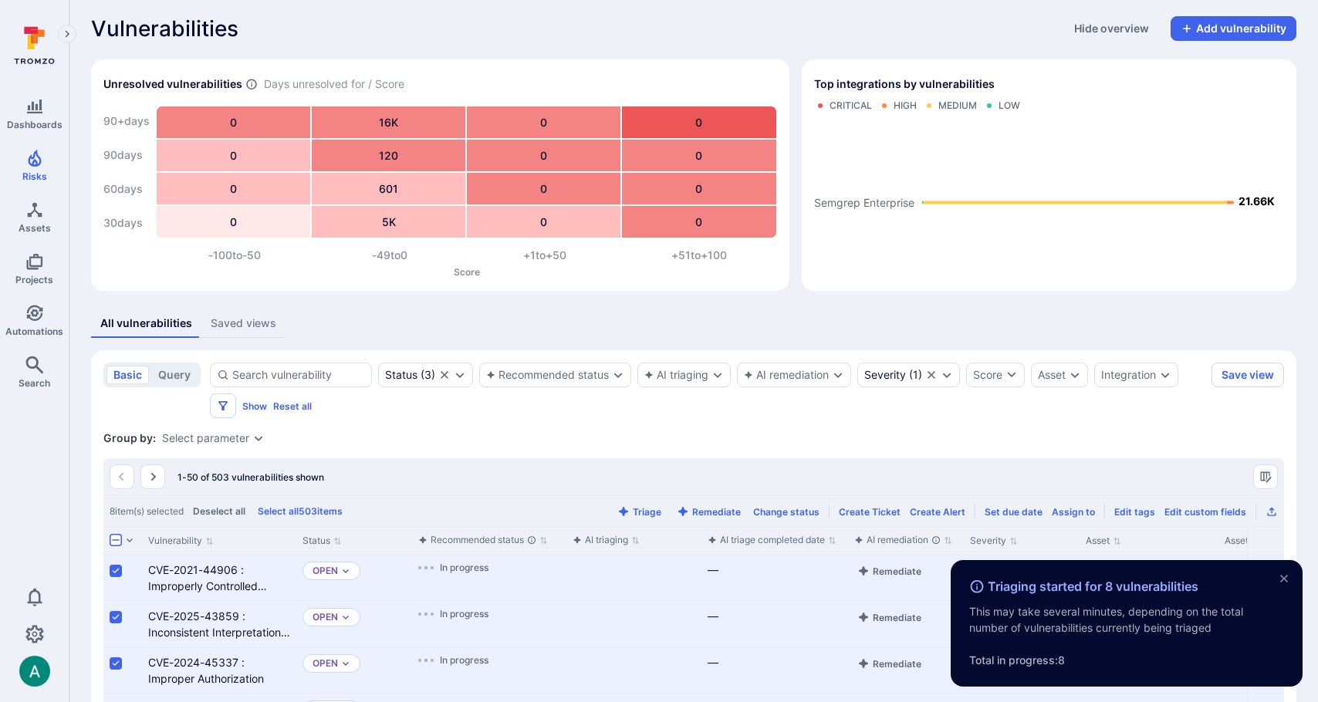
scroll to position [0, 0]
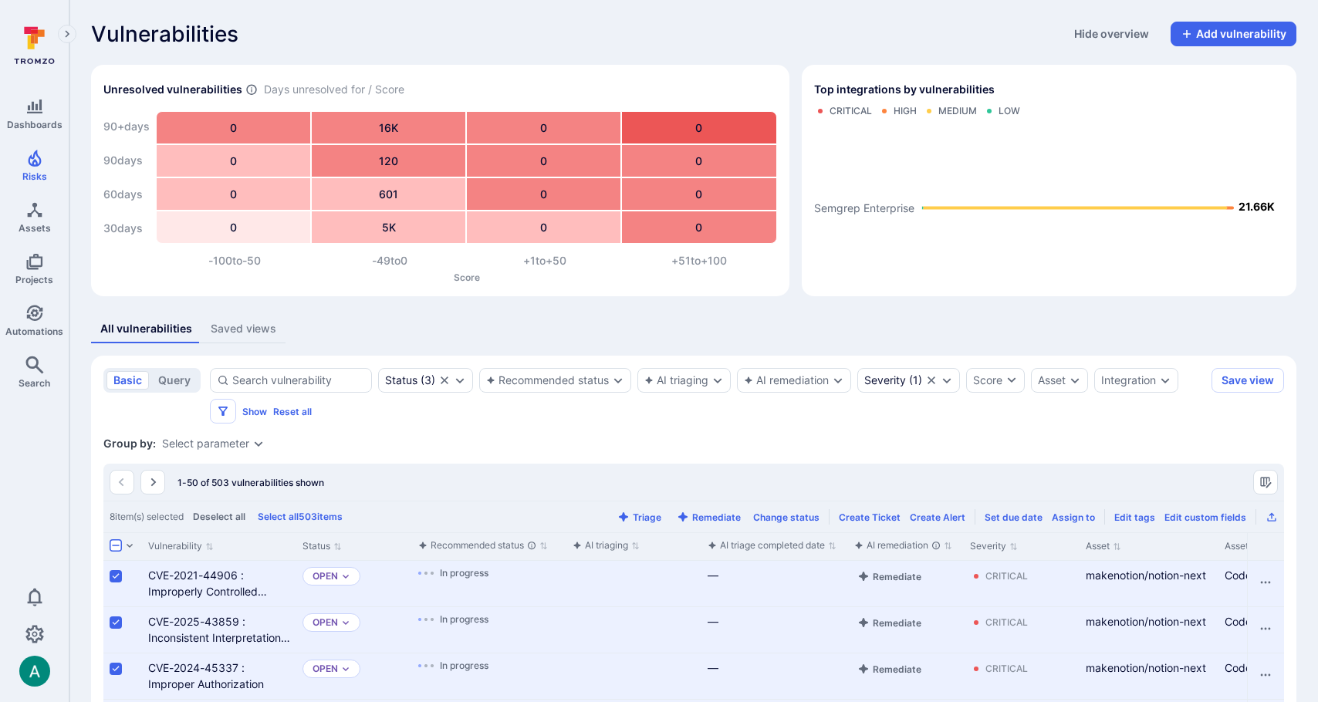
click at [228, 327] on div "Saved views" at bounding box center [244, 328] width 66 height 15
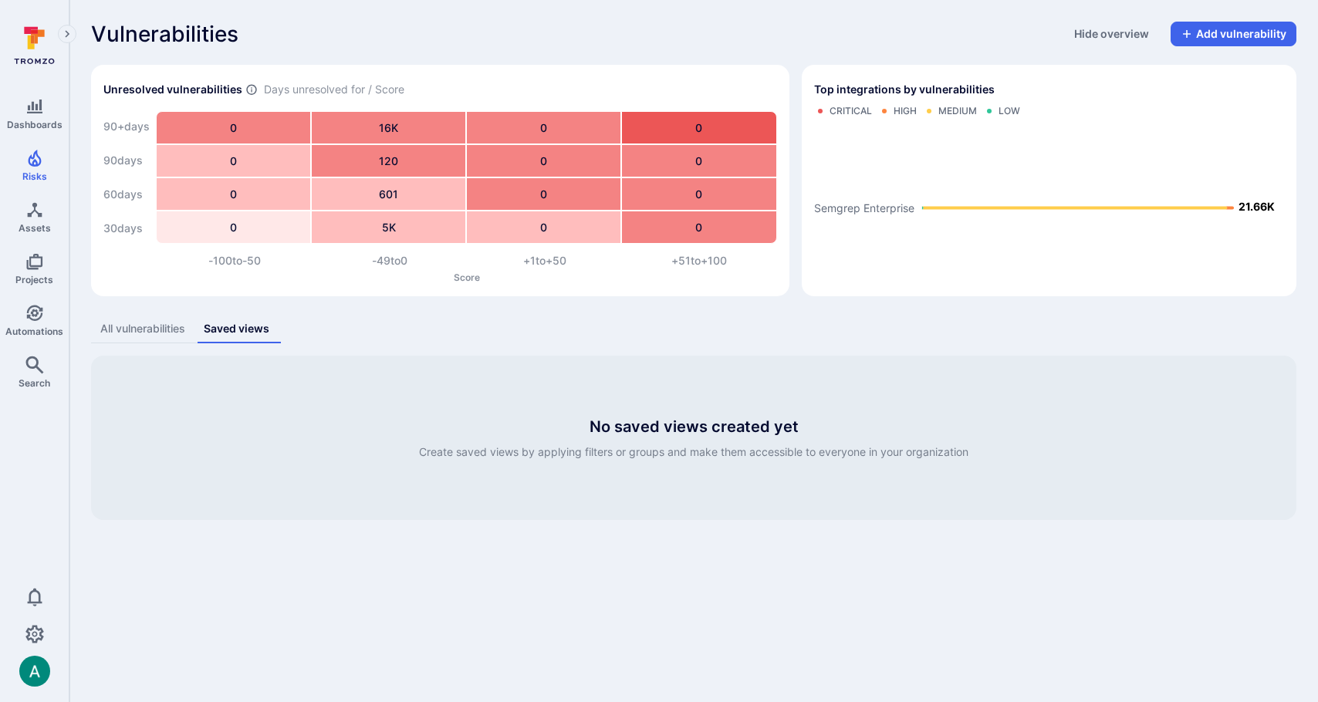
click at [152, 330] on div "All vulnerabilities" at bounding box center [142, 328] width 85 height 15
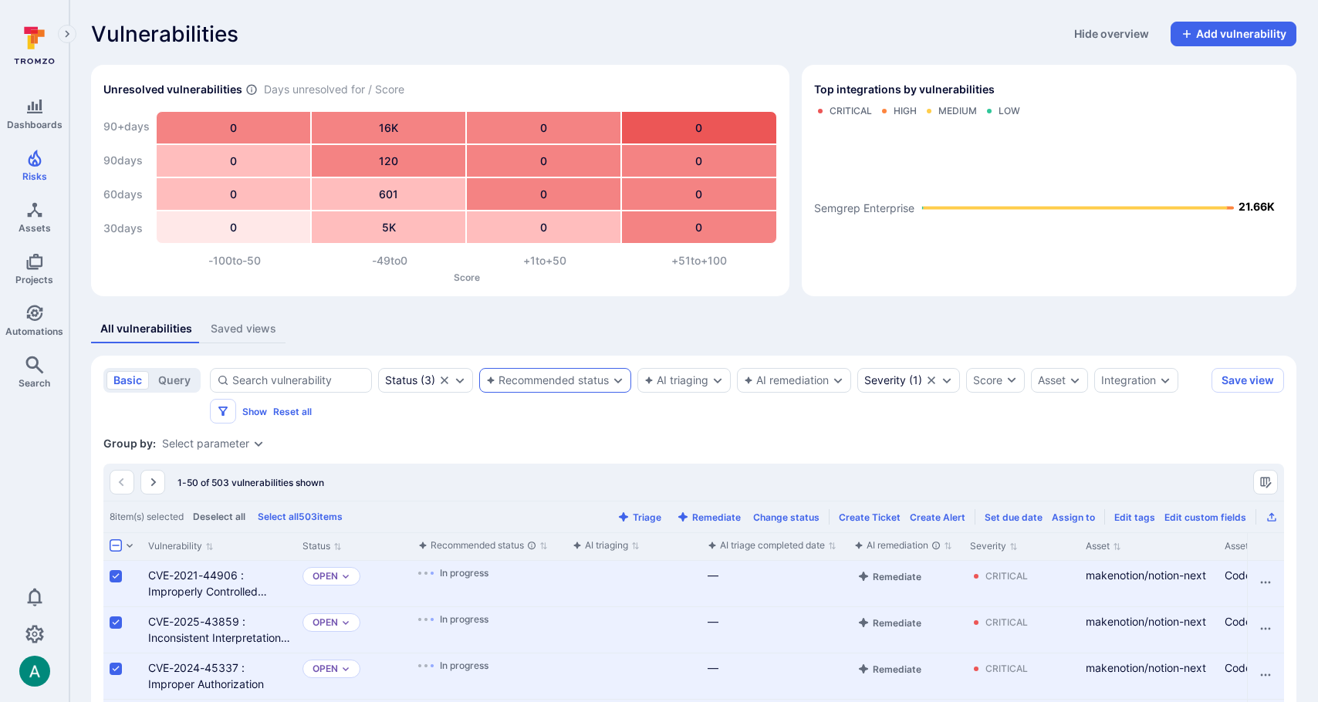
click at [590, 387] on div "Recommended status" at bounding box center [555, 380] width 152 height 25
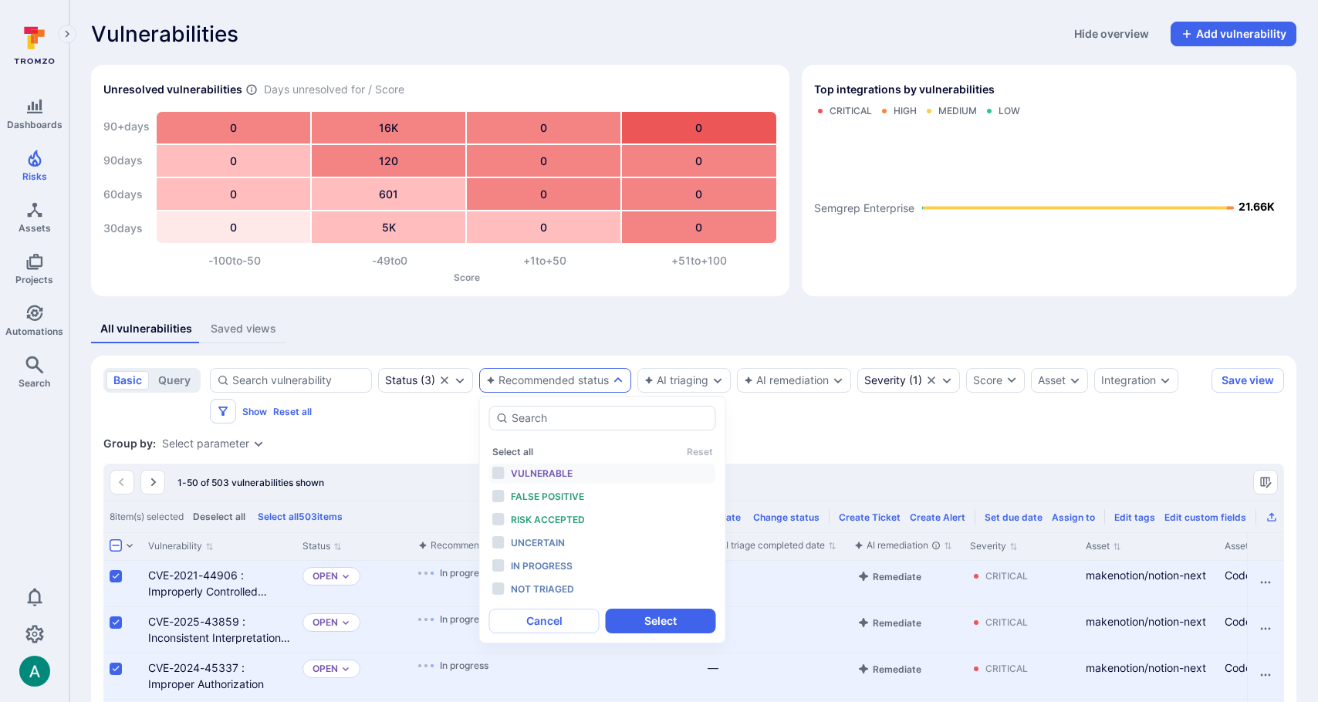
click at [544, 474] on span "Vulnerable" at bounding box center [542, 474] width 62 height 12
click at [543, 489] on div "False positive" at bounding box center [574, 497] width 127 height 17
click at [543, 519] on span "Risk accepted" at bounding box center [548, 520] width 74 height 12
click at [682, 624] on button "Select" at bounding box center [661, 621] width 110 height 25
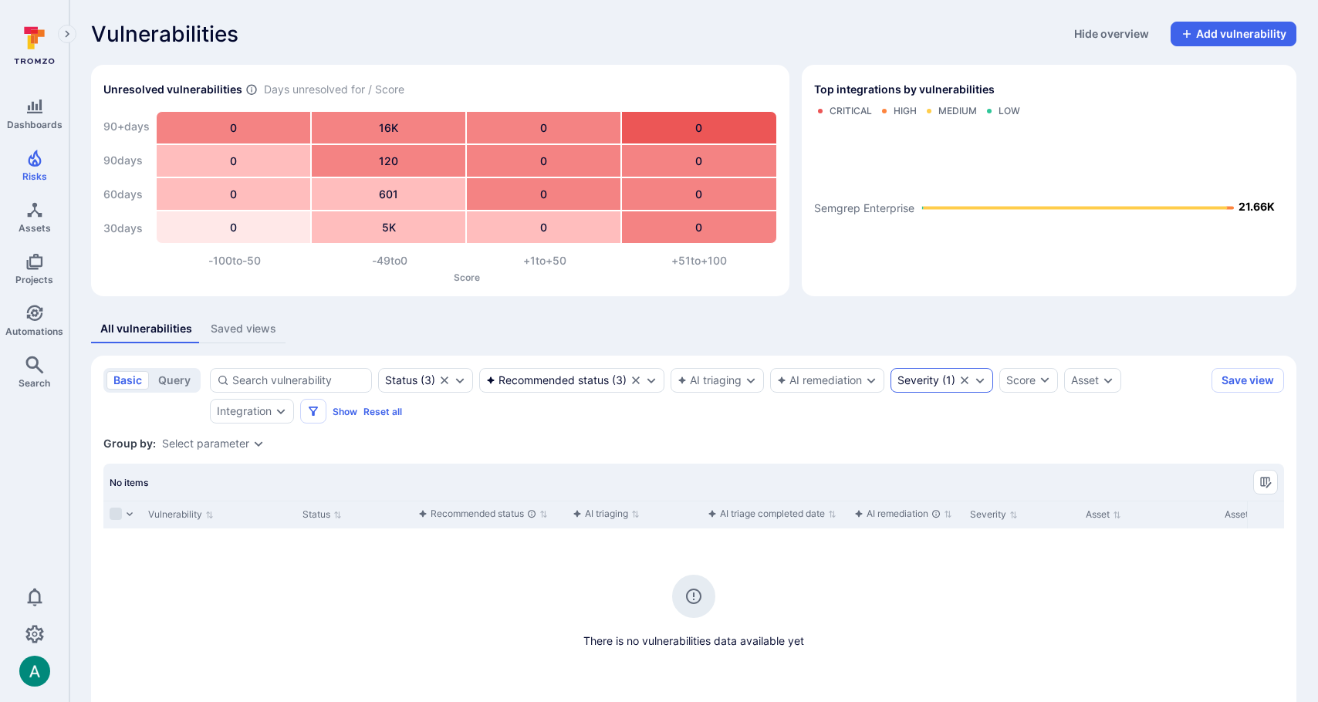
click at [969, 380] on icon "Clear selection" at bounding box center [965, 380] width 12 height 12
click at [1237, 385] on button "Save view" at bounding box center [1248, 380] width 73 height 25
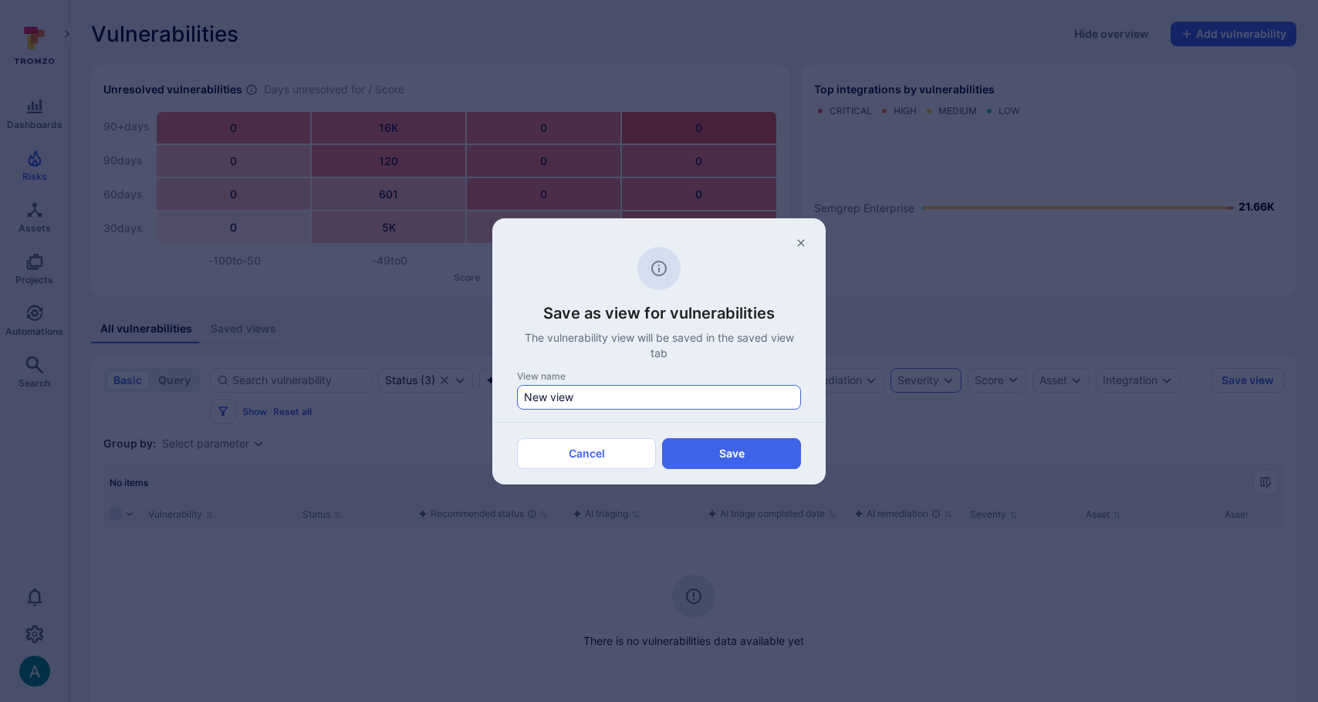
click at [560, 393] on input "New view" at bounding box center [659, 397] width 270 height 15
type input "Auto-triaged Vulnerabilities"
click at [726, 440] on button "Save" at bounding box center [731, 453] width 139 height 31
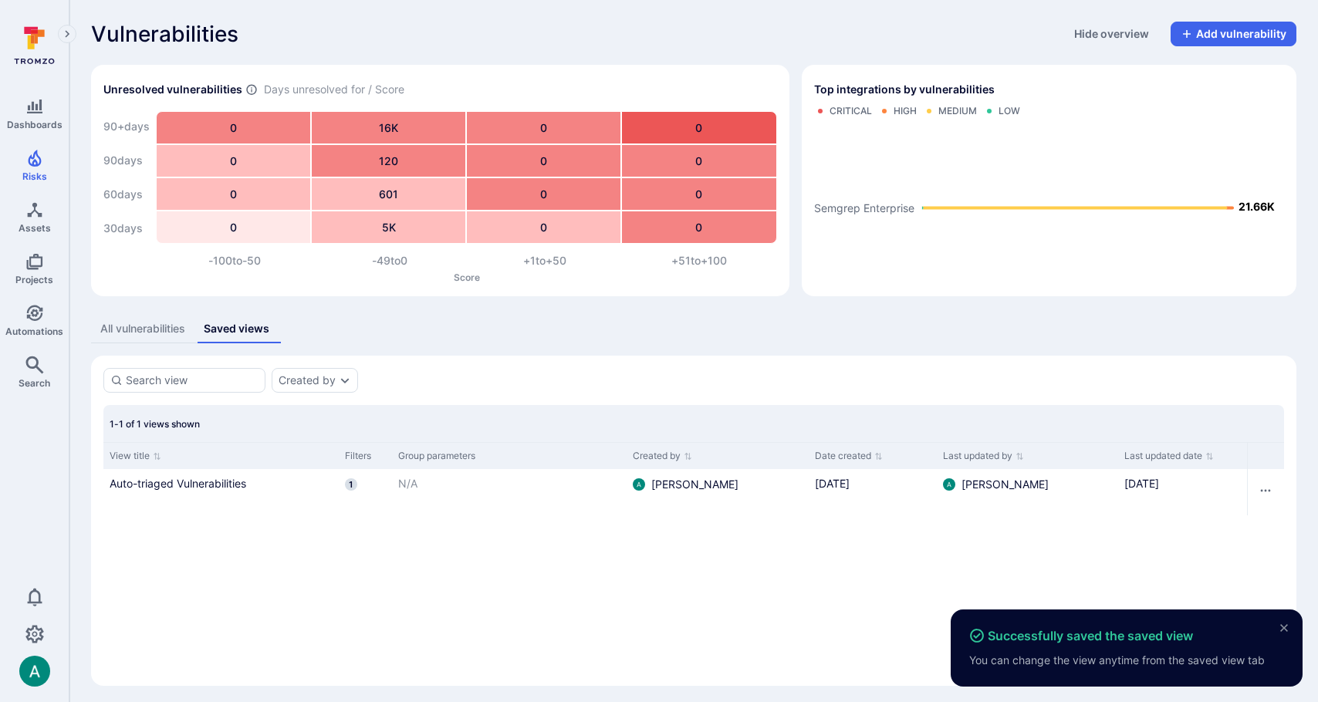
click at [157, 331] on div "All vulnerabilities" at bounding box center [142, 328] width 85 height 15
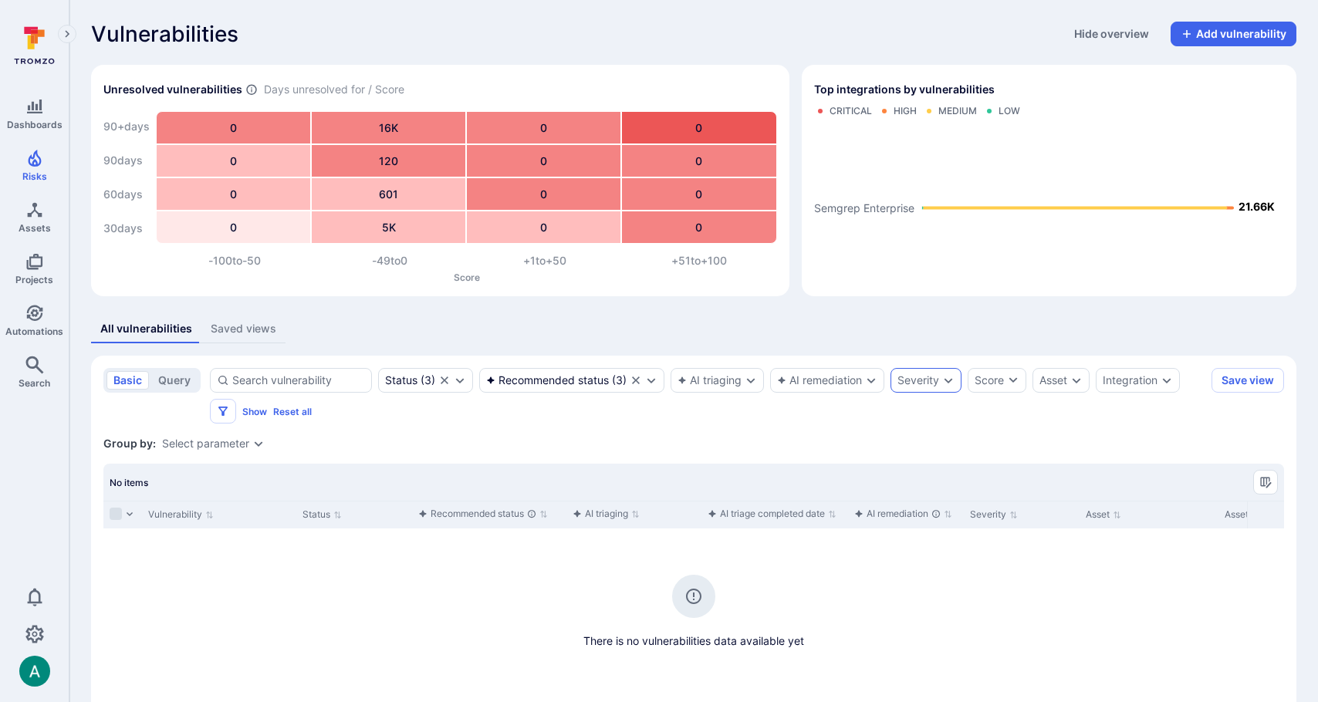
click at [544, 438] on div "Group by: Select parameter" at bounding box center [693, 443] width 1181 height 15
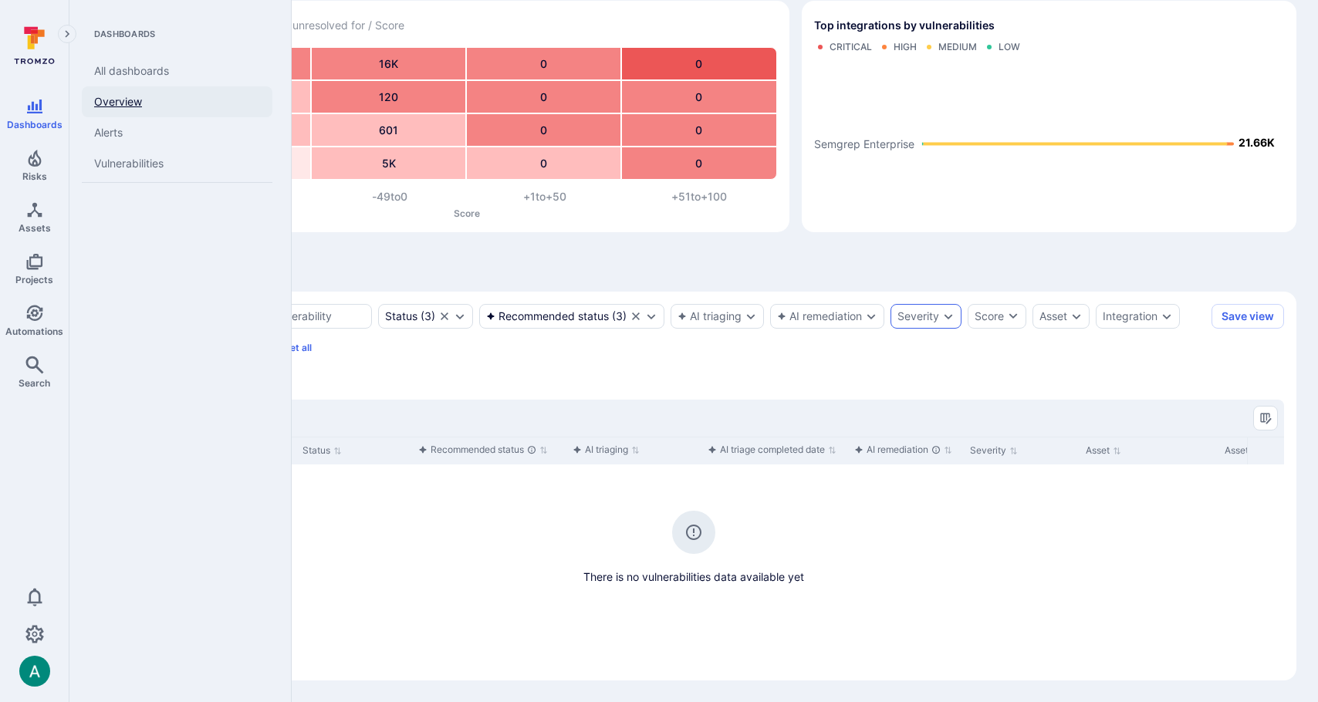
click at [134, 97] on link "Overview" at bounding box center [177, 101] width 191 height 31
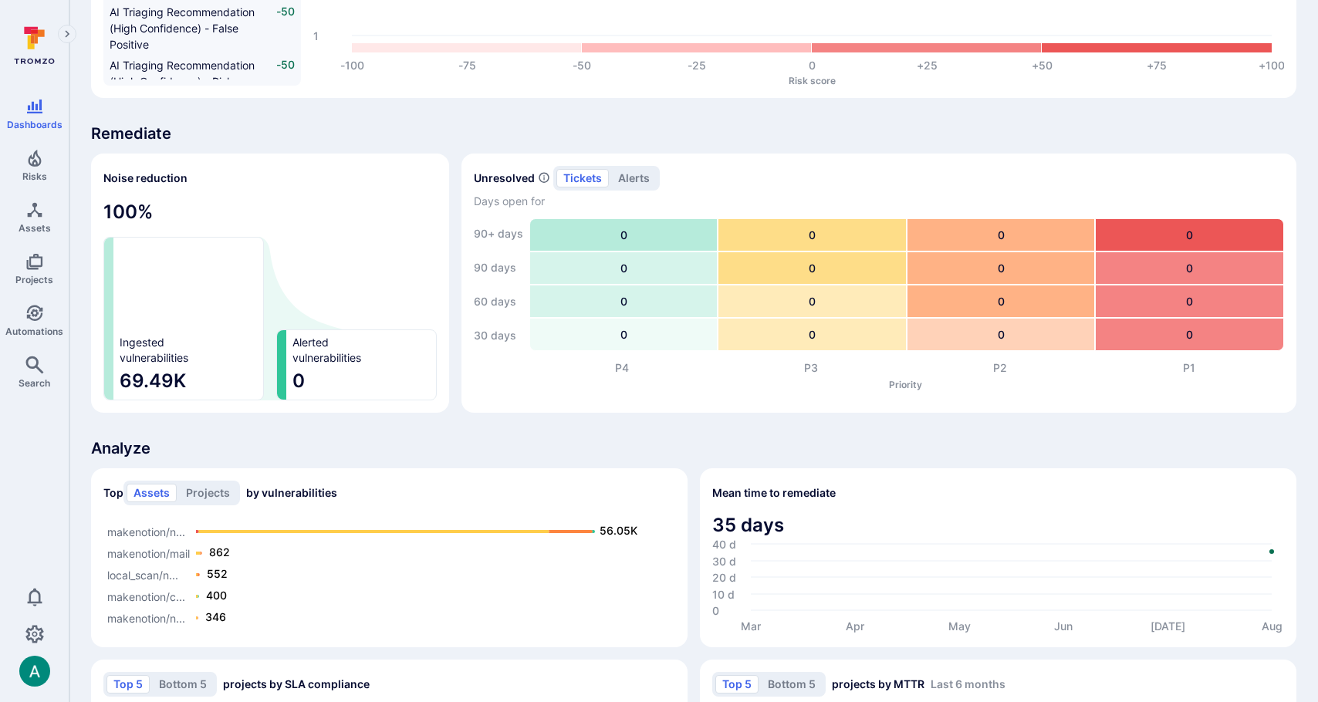
scroll to position [980, 0]
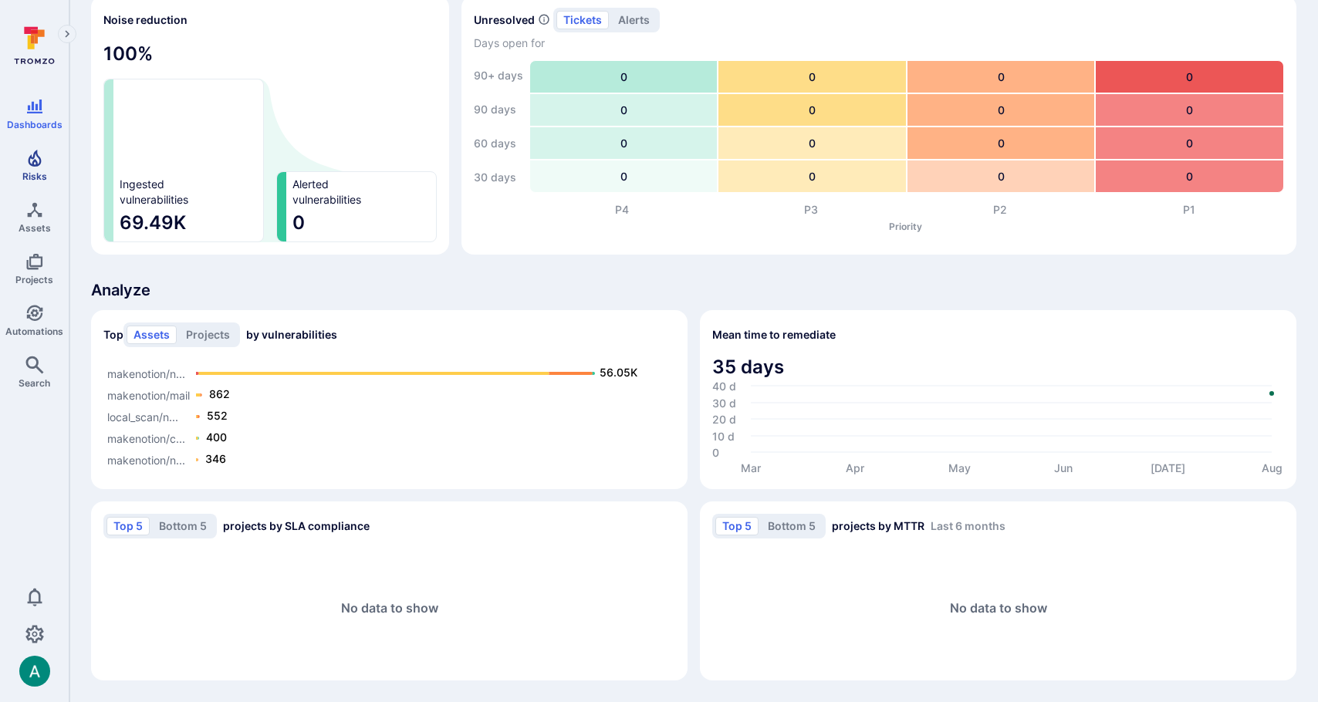
click at [36, 157] on icon "Risks" at bounding box center [34, 158] width 19 height 19
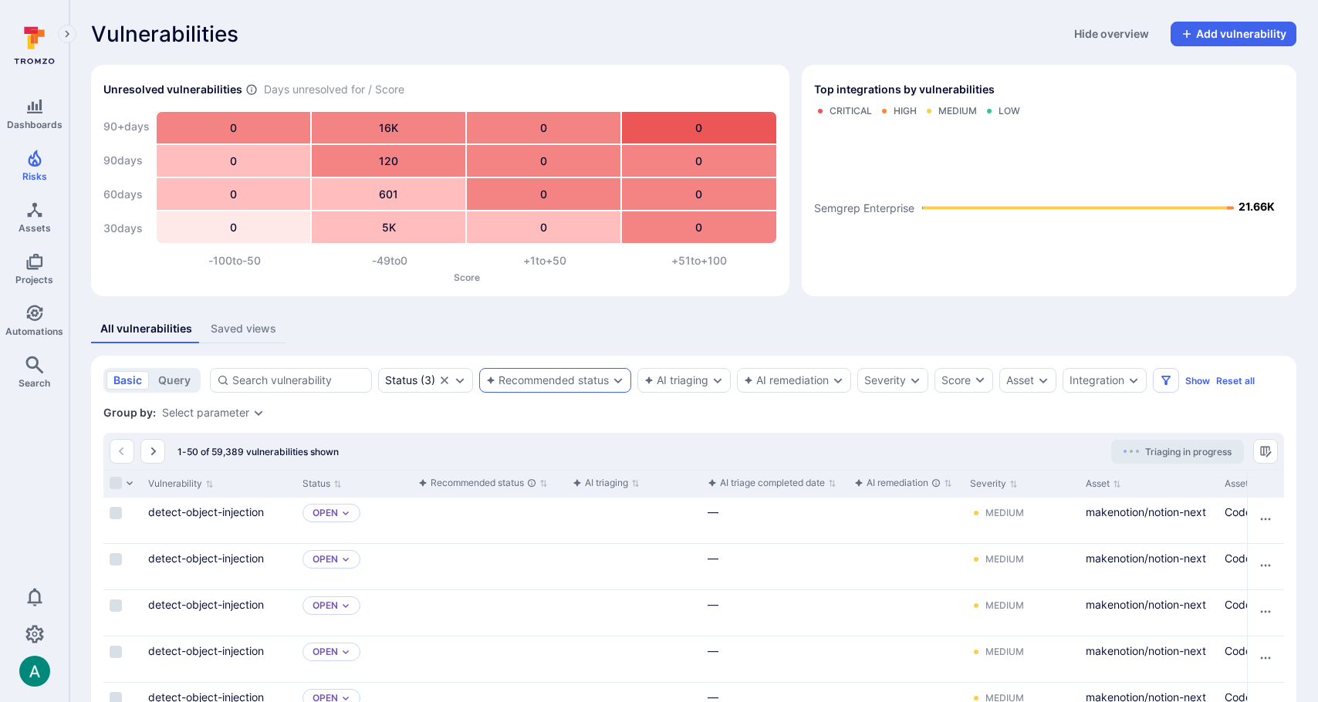
click at [560, 378] on div "Recommended status" at bounding box center [547, 380] width 123 height 12
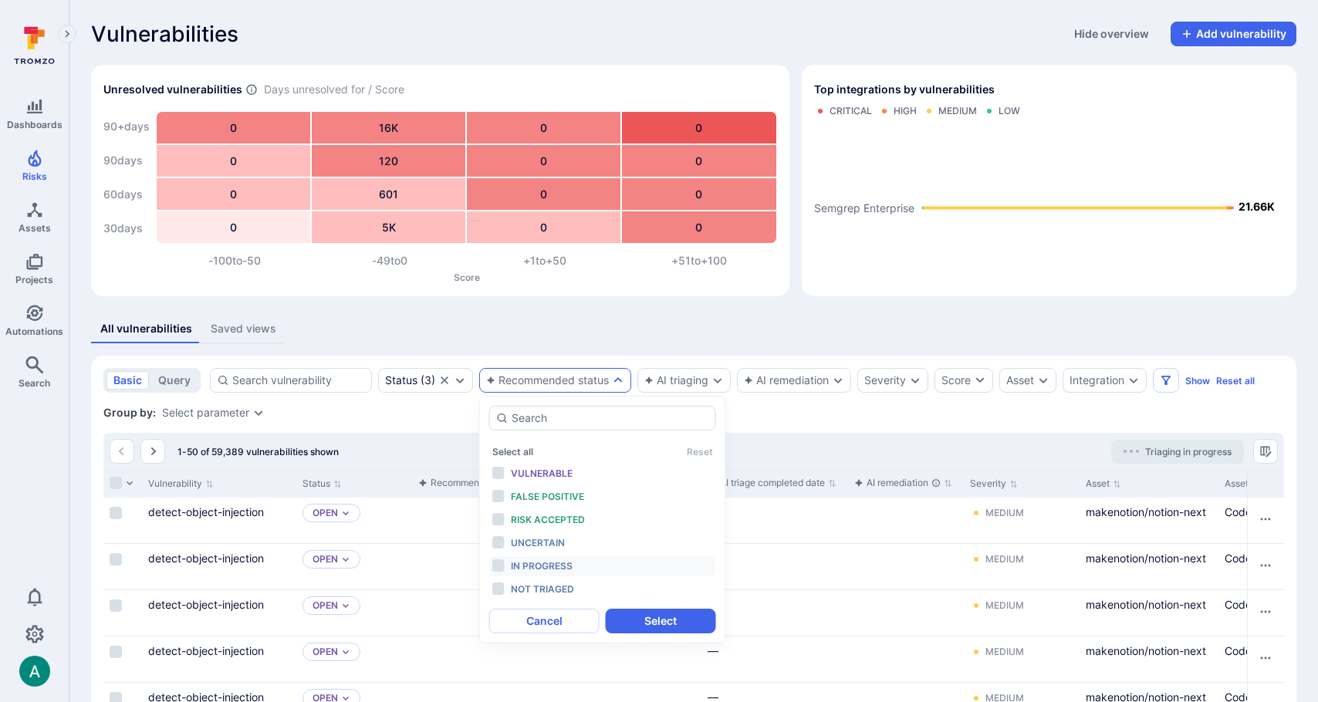
click at [550, 567] on span "In progress" at bounding box center [542, 566] width 62 height 12
click at [643, 618] on button "Select" at bounding box center [661, 621] width 110 height 25
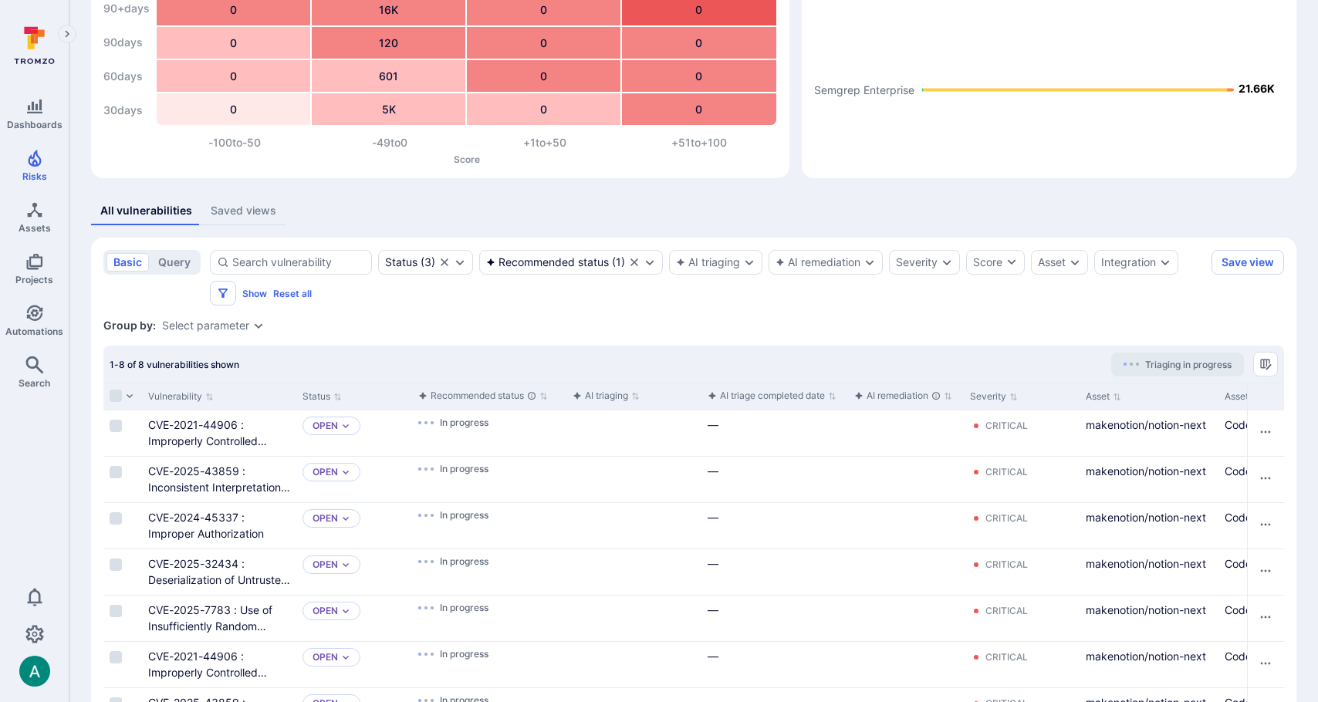
scroll to position [231, 0]
